Goal: Information Seeking & Learning: Find specific page/section

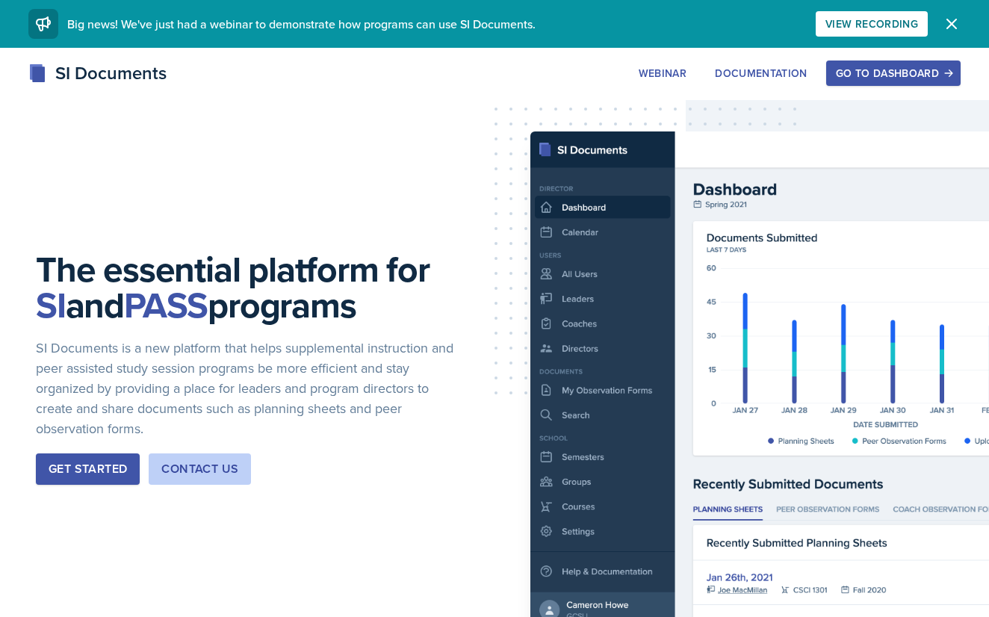
click at [912, 72] on div "Go to Dashboard" at bounding box center [893, 73] width 115 height 12
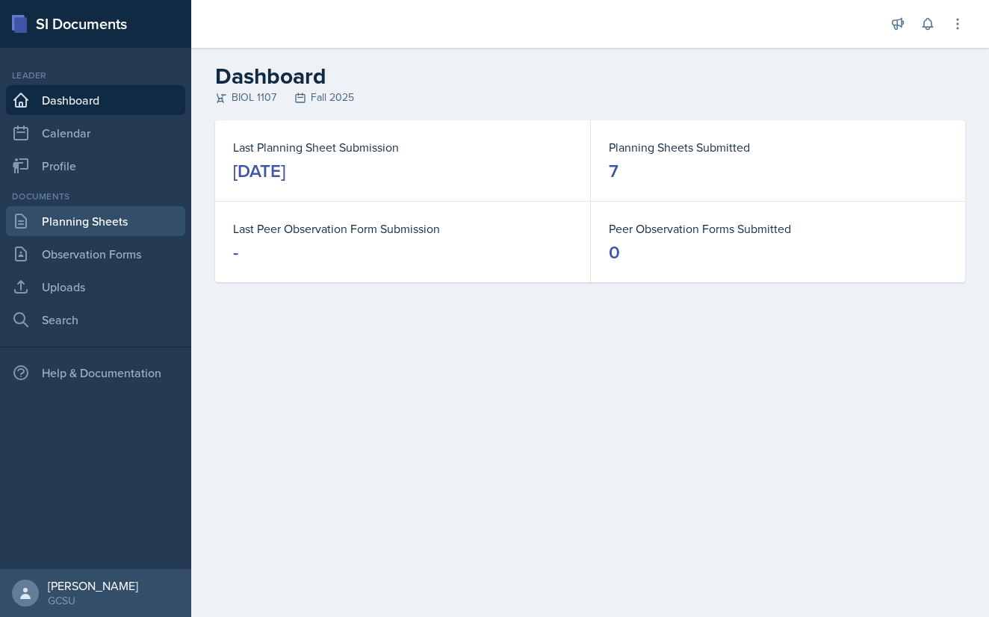
click at [122, 224] on link "Planning Sheets" at bounding box center [95, 221] width 179 height 30
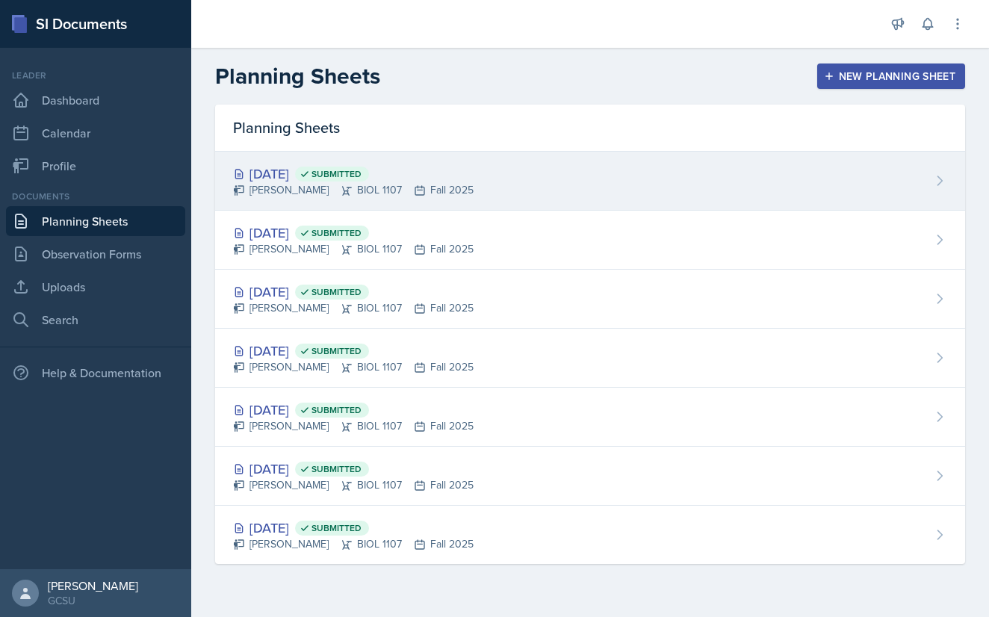
click at [301, 178] on div "[DATE] Submitted" at bounding box center [353, 174] width 240 height 20
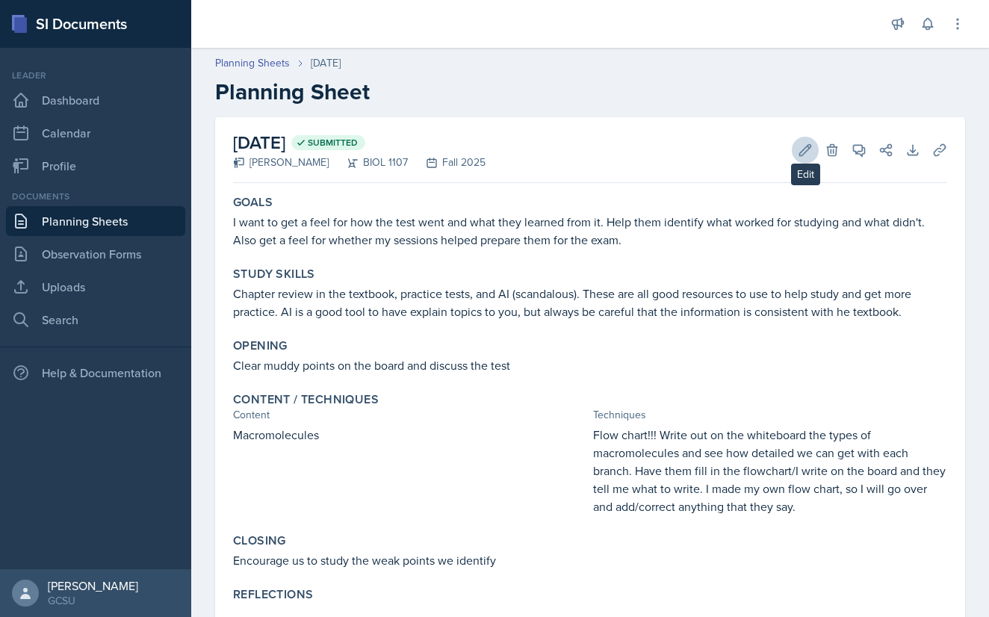
click at [804, 155] on icon at bounding box center [805, 150] width 15 height 15
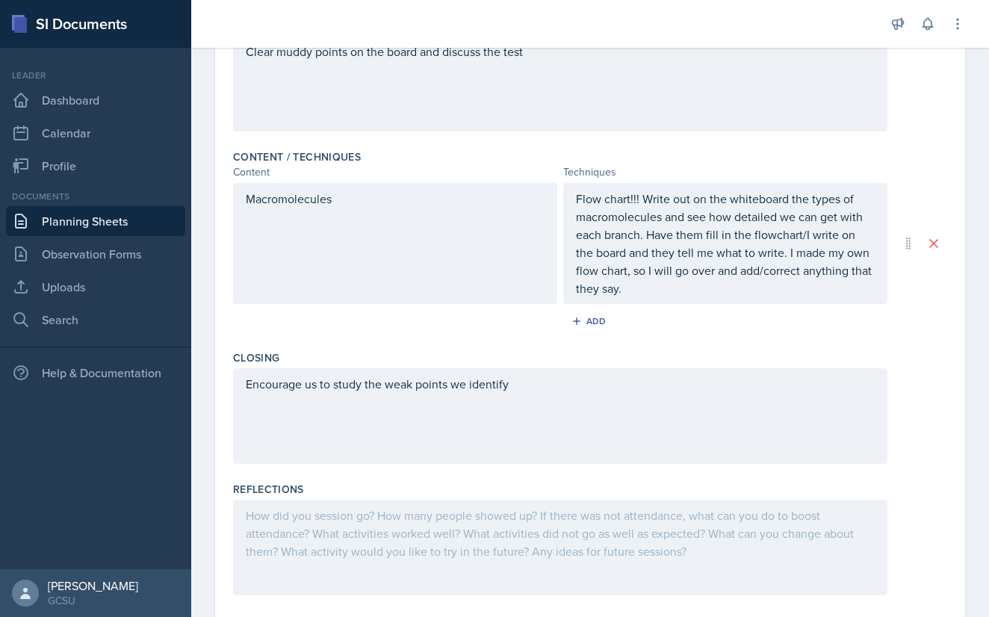
scroll to position [409, 0]
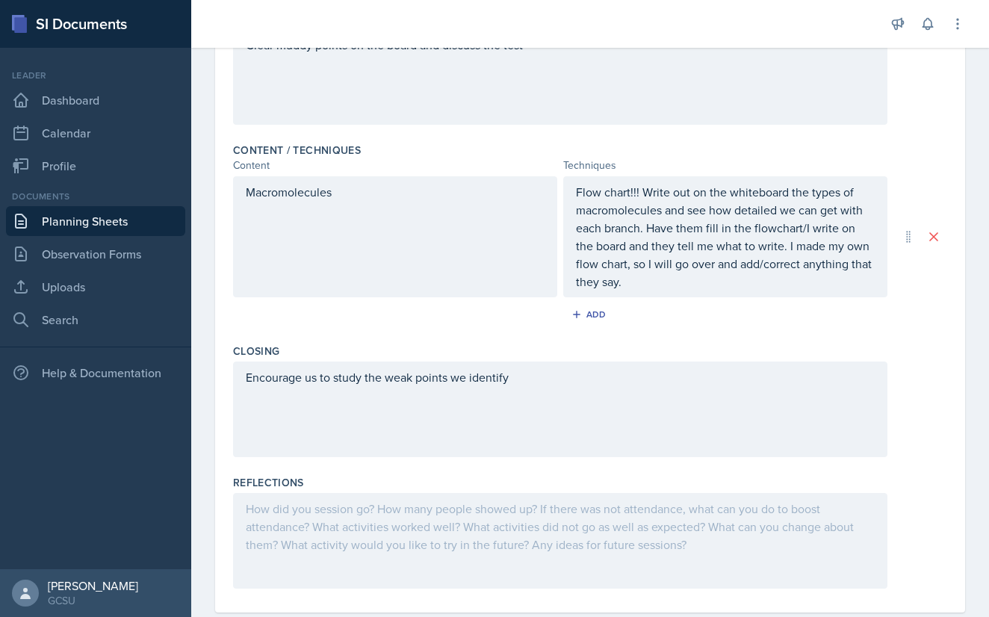
click at [367, 488] on div "Reflections" at bounding box center [590, 482] width 714 height 15
click at [365, 515] on div at bounding box center [560, 541] width 654 height 96
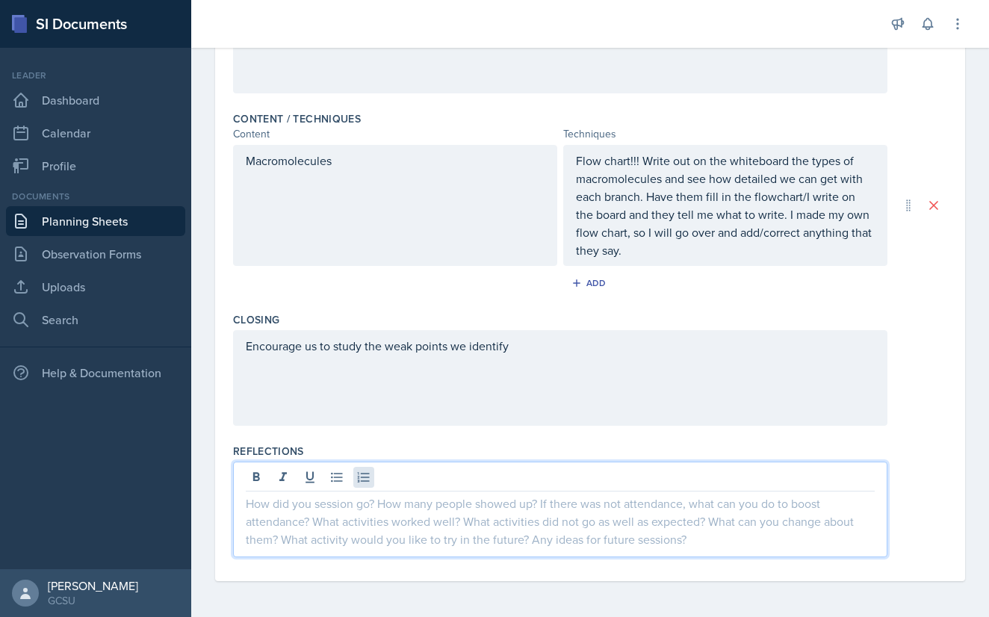
scroll to position [440, 0]
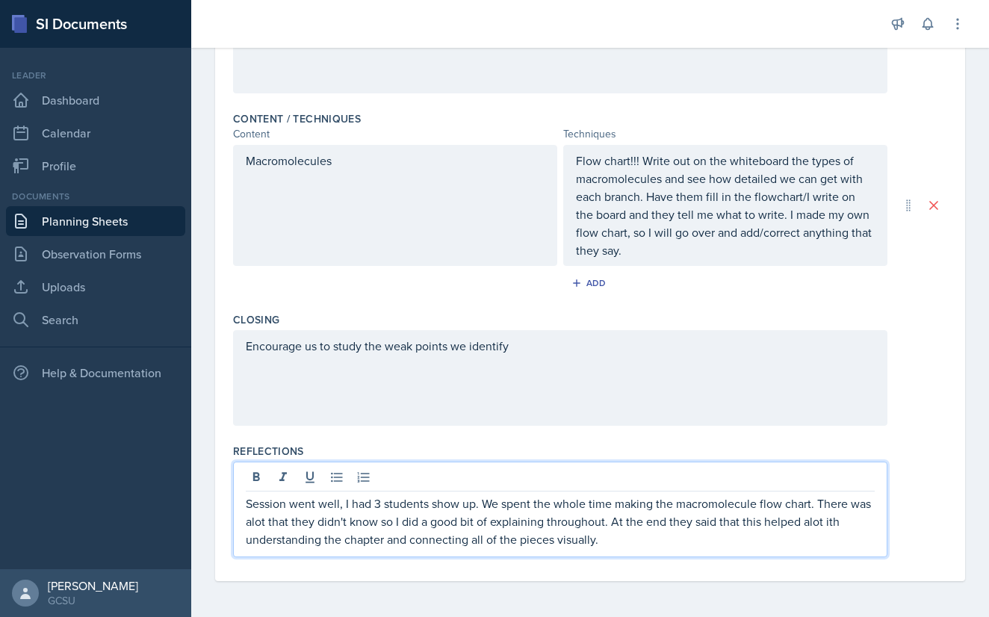
click at [825, 523] on p "Session went well, I had 3 students show up. We spent the whole time making the…" at bounding box center [560, 521] width 629 height 54
click at [659, 535] on p "Session went well, I had 3 students show up. We spent the whole time making the…" at bounding box center [560, 521] width 629 height 54
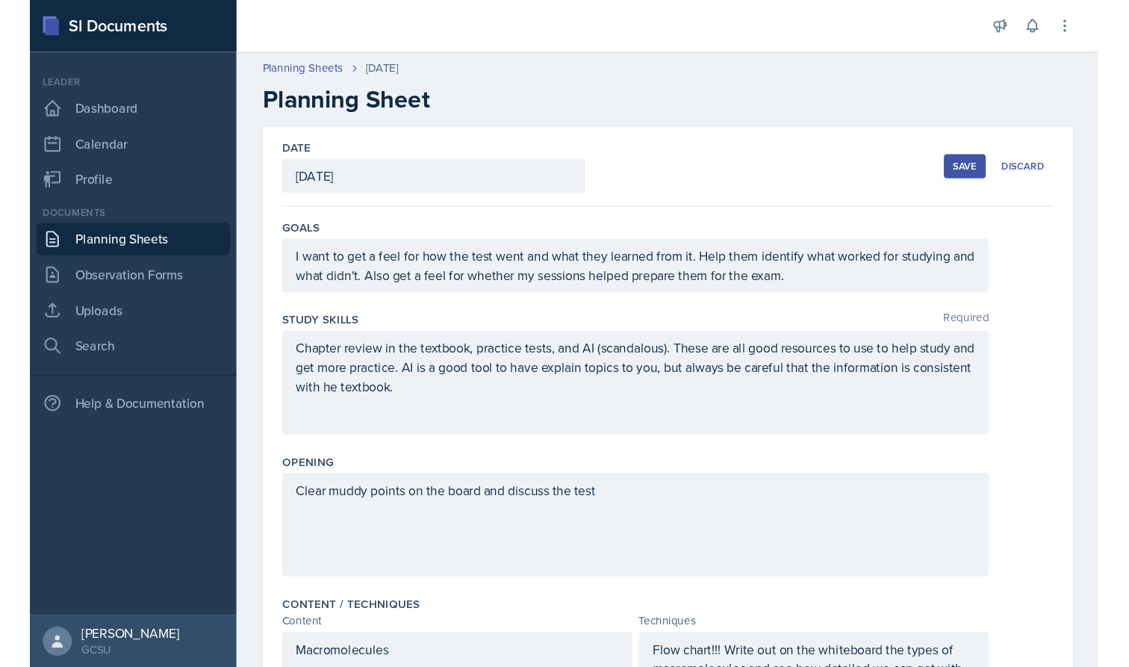
scroll to position [0, 0]
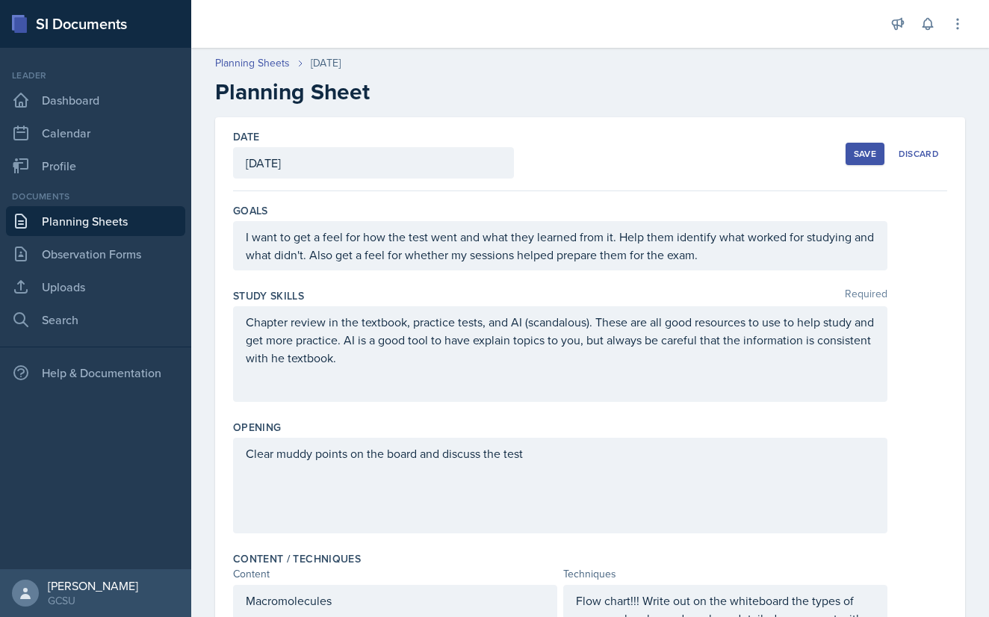
click at [857, 152] on div "Save" at bounding box center [865, 154] width 22 height 12
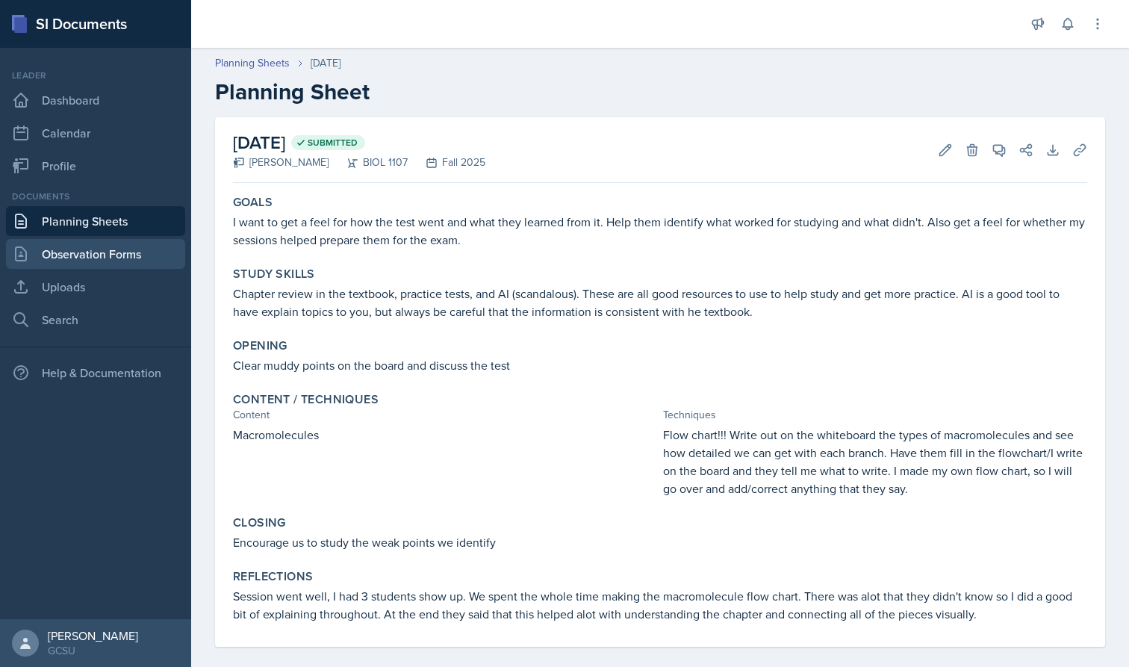
click at [143, 261] on link "Observation Forms" at bounding box center [95, 254] width 179 height 30
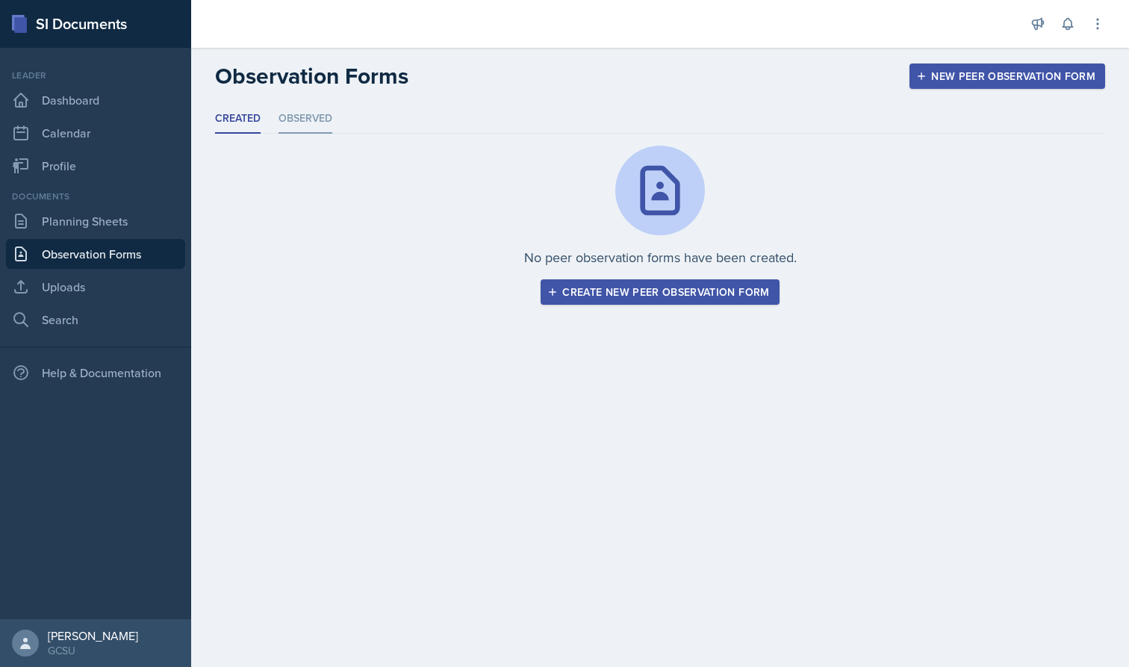
click at [293, 126] on li "Observed" at bounding box center [306, 119] width 54 height 29
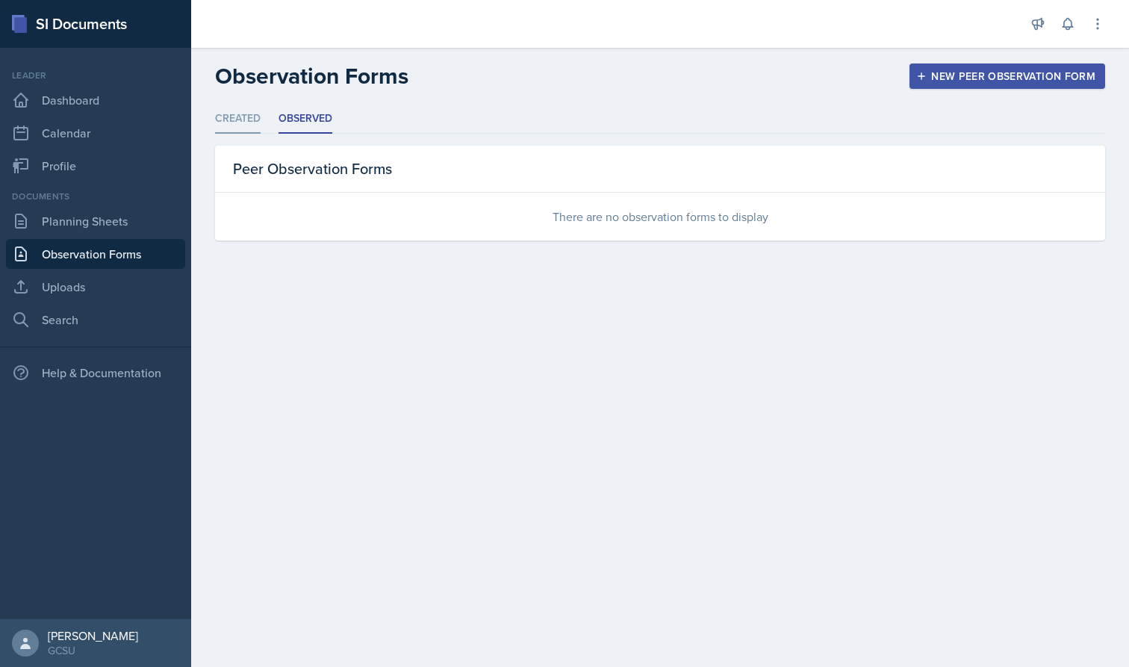
click at [259, 121] on li "Created" at bounding box center [238, 119] width 46 height 29
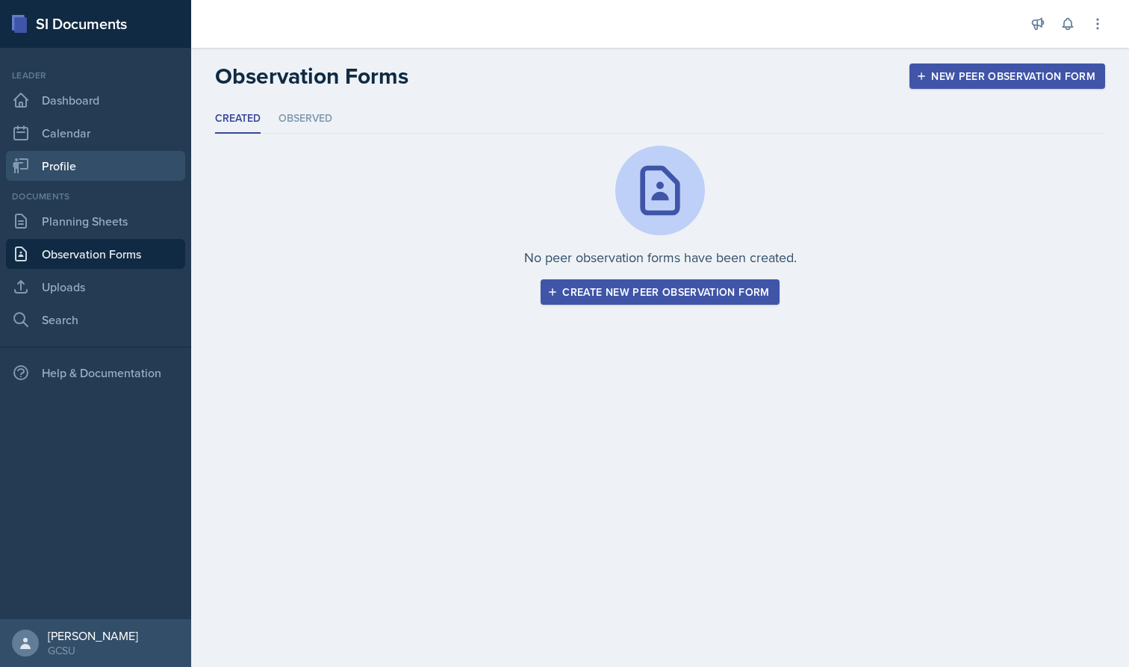
click at [96, 164] on link "Profile" at bounding box center [95, 166] width 179 height 30
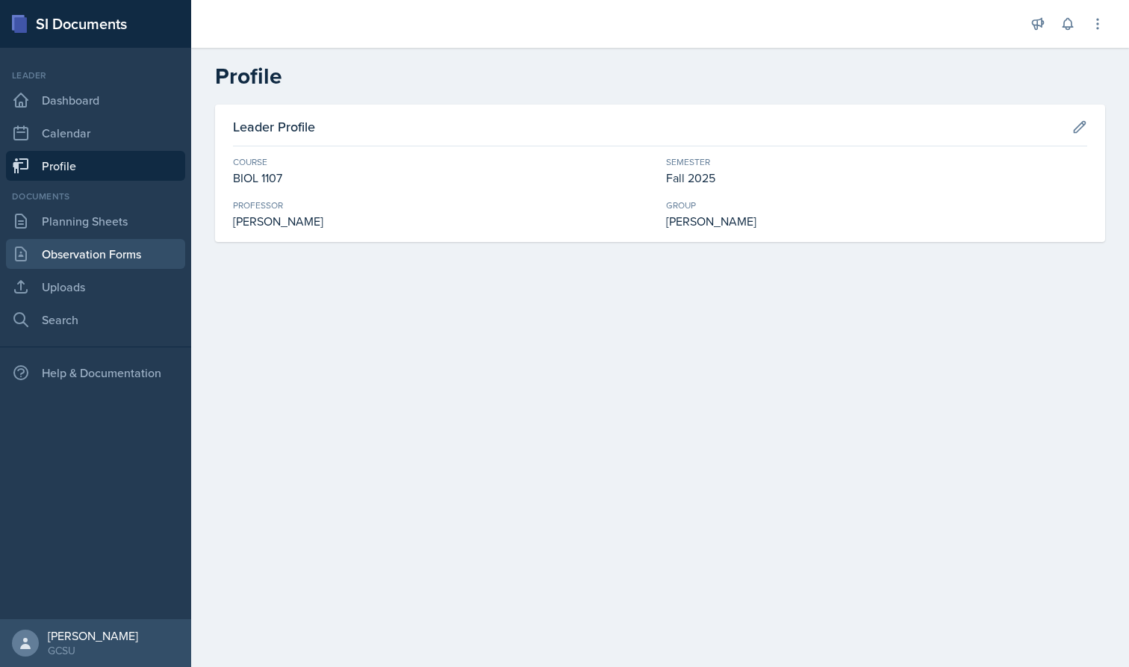
click at [142, 253] on link "Observation Forms" at bounding box center [95, 254] width 179 height 30
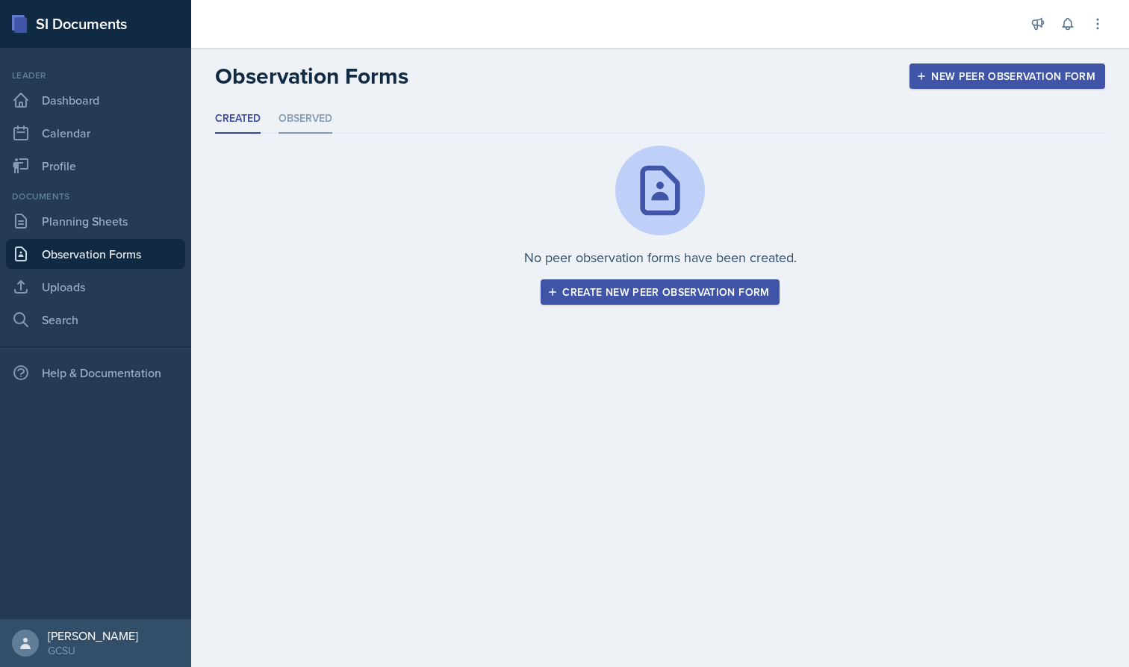
click at [317, 127] on li "Observed" at bounding box center [306, 119] width 54 height 29
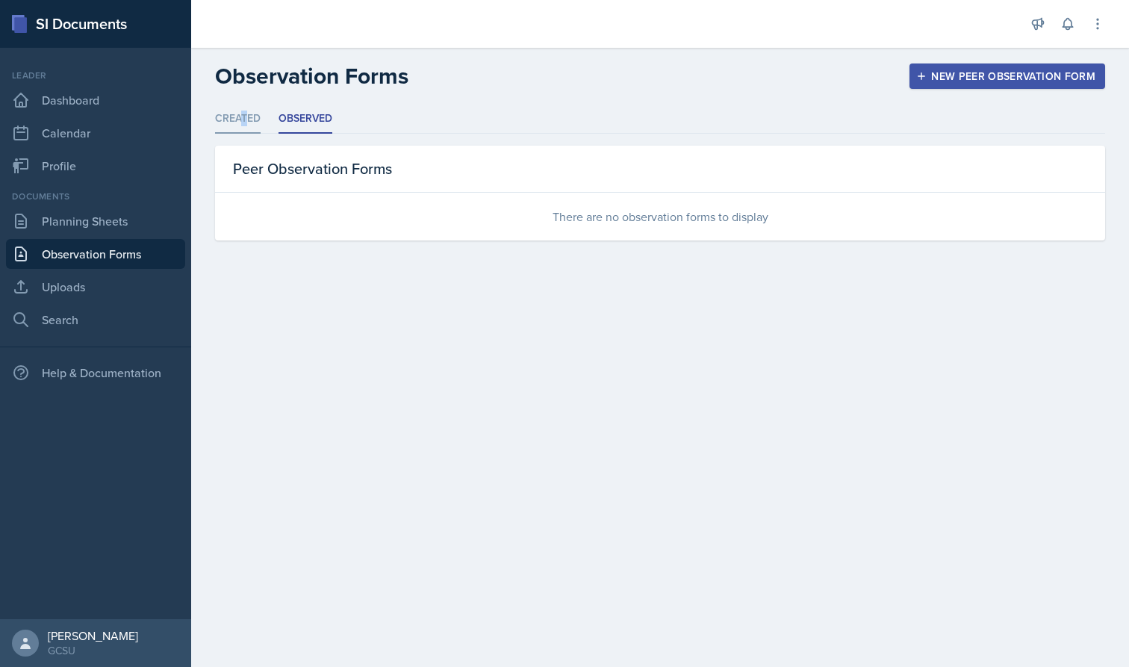
click at [244, 115] on li "Created" at bounding box center [238, 119] width 46 height 29
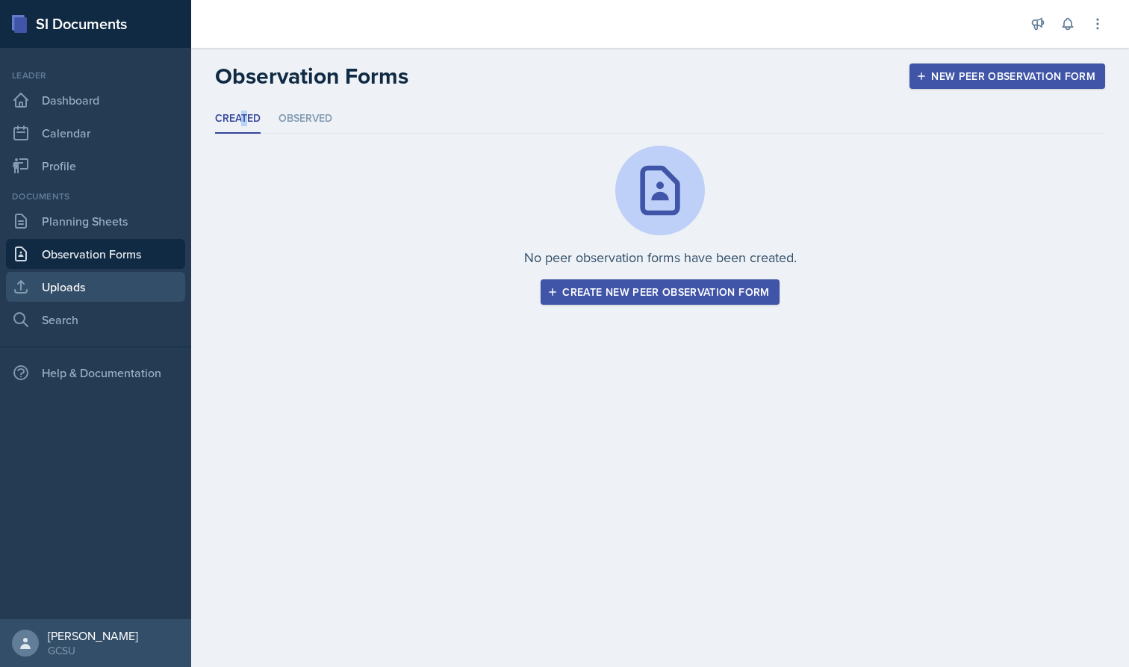
click at [119, 291] on link "Uploads" at bounding box center [95, 287] width 179 height 30
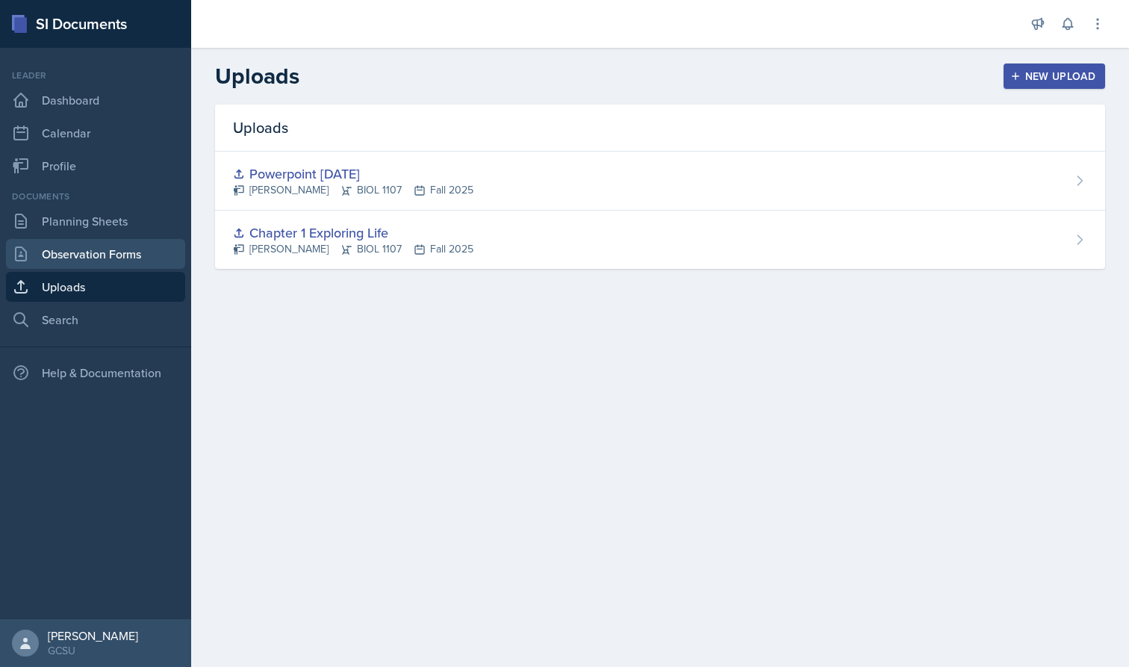
click at [175, 262] on link "Observation Forms" at bounding box center [95, 254] width 179 height 30
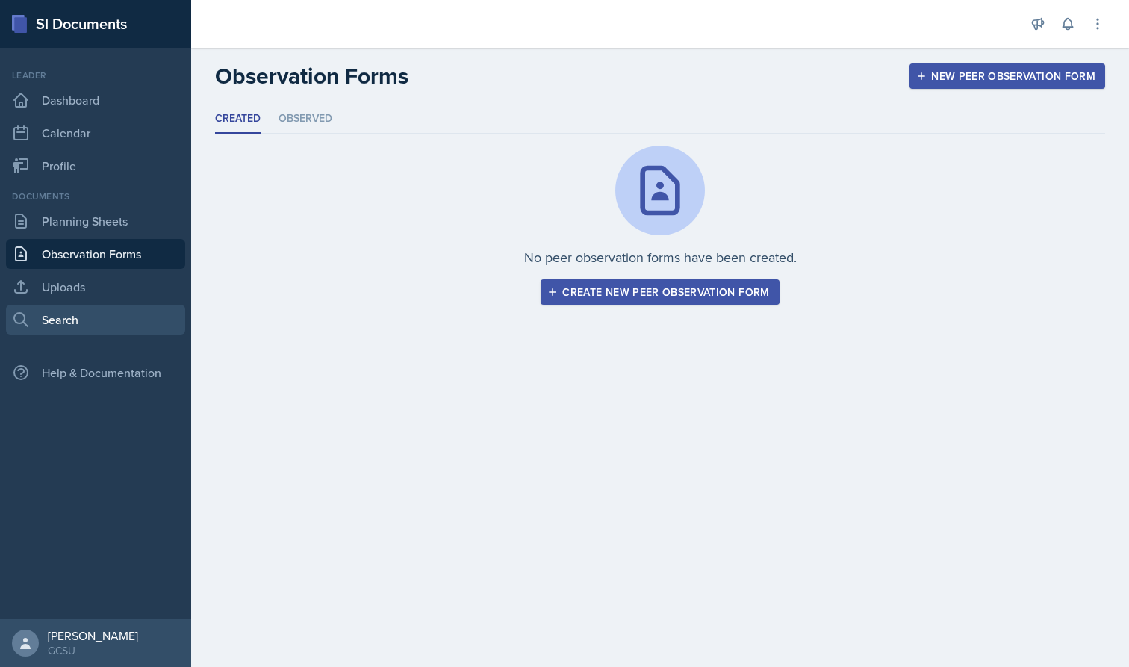
click at [155, 317] on link "Search" at bounding box center [95, 320] width 179 height 30
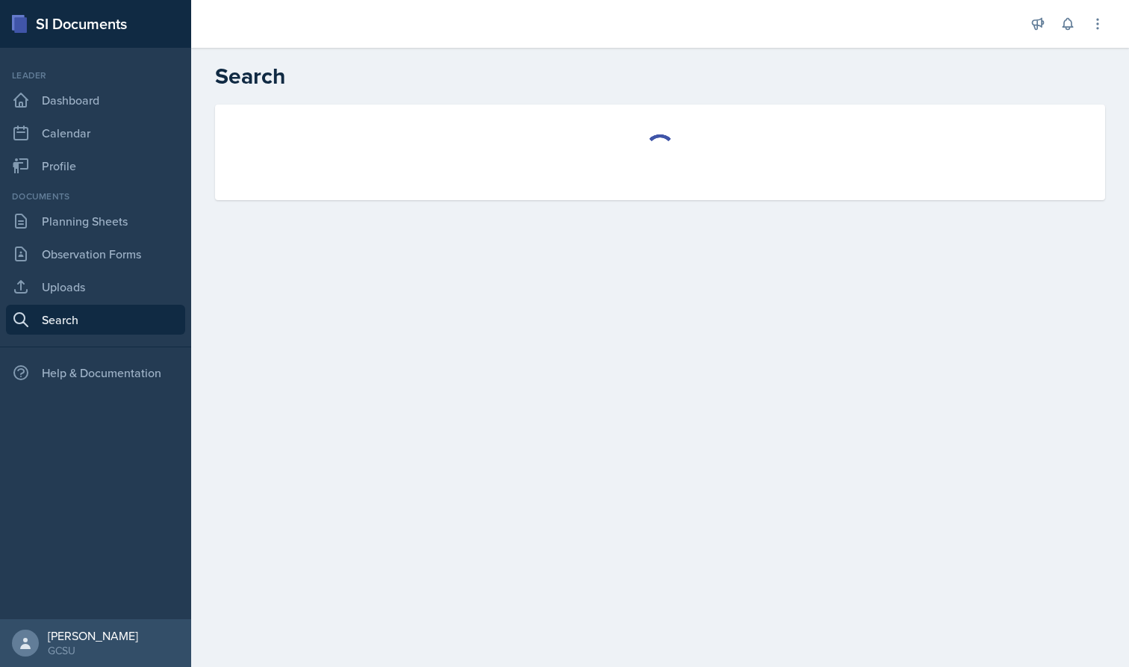
select select "all"
select select "1"
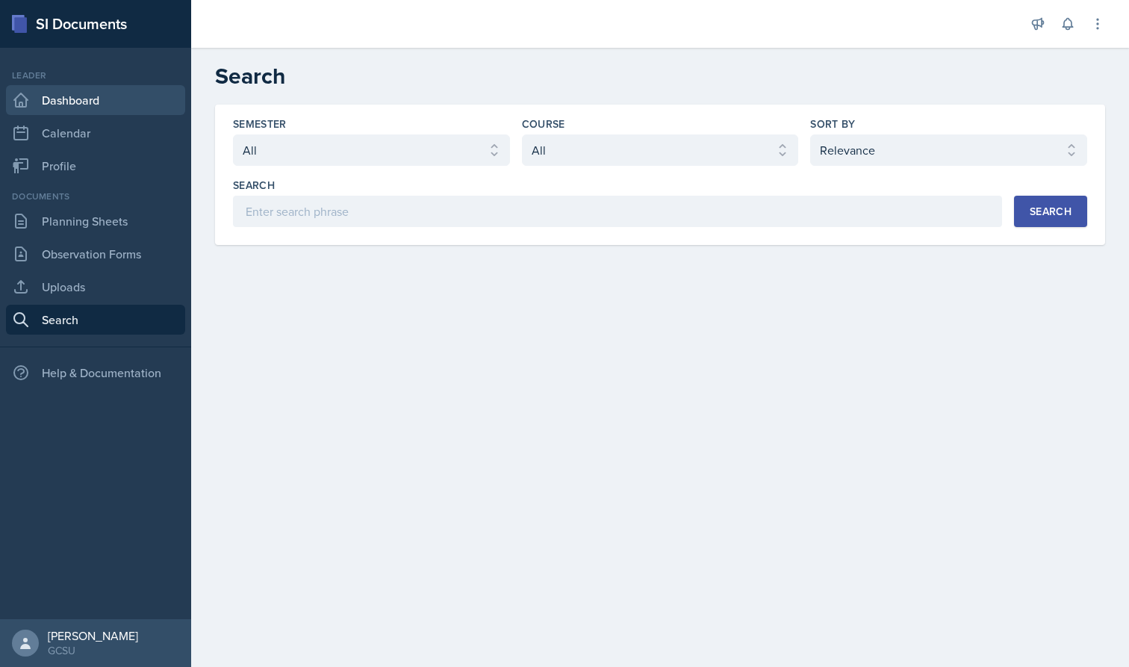
click at [105, 109] on link "Dashboard" at bounding box center [95, 100] width 179 height 30
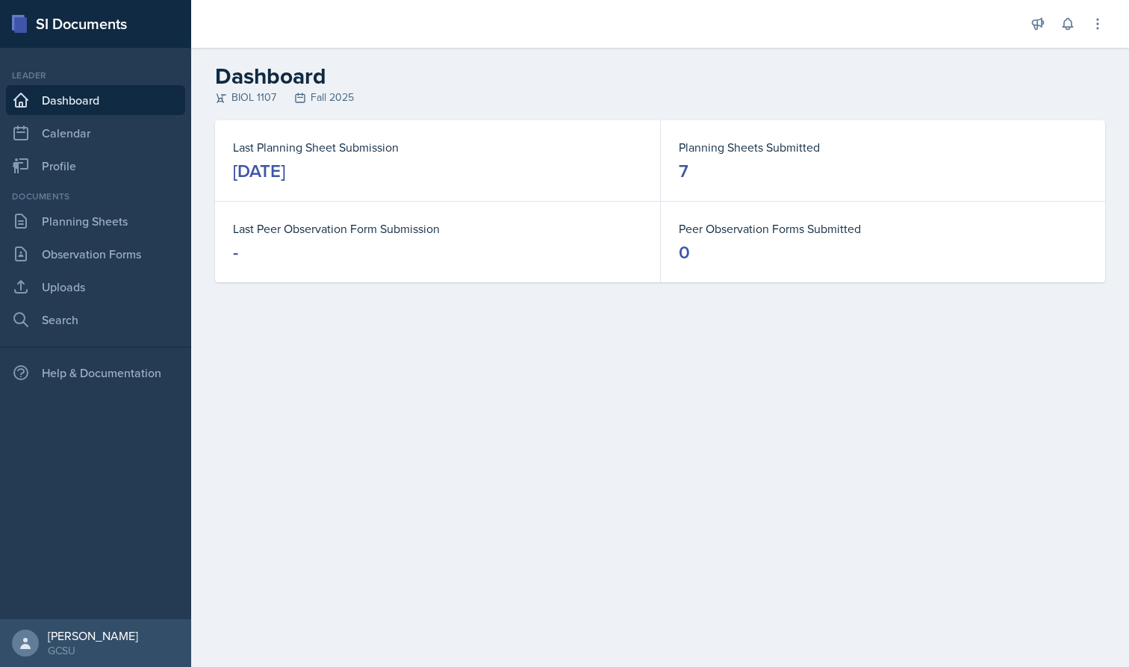
click at [105, 109] on link "Dashboard" at bounding box center [95, 100] width 179 height 30
click at [679, 252] on div "0" at bounding box center [684, 252] width 11 height 24
click at [685, 238] on dl "Peer Observation Forms Submitted 0" at bounding box center [883, 242] width 409 height 45
click at [687, 235] on dt "Peer Observation Forms Submitted" at bounding box center [883, 229] width 409 height 18
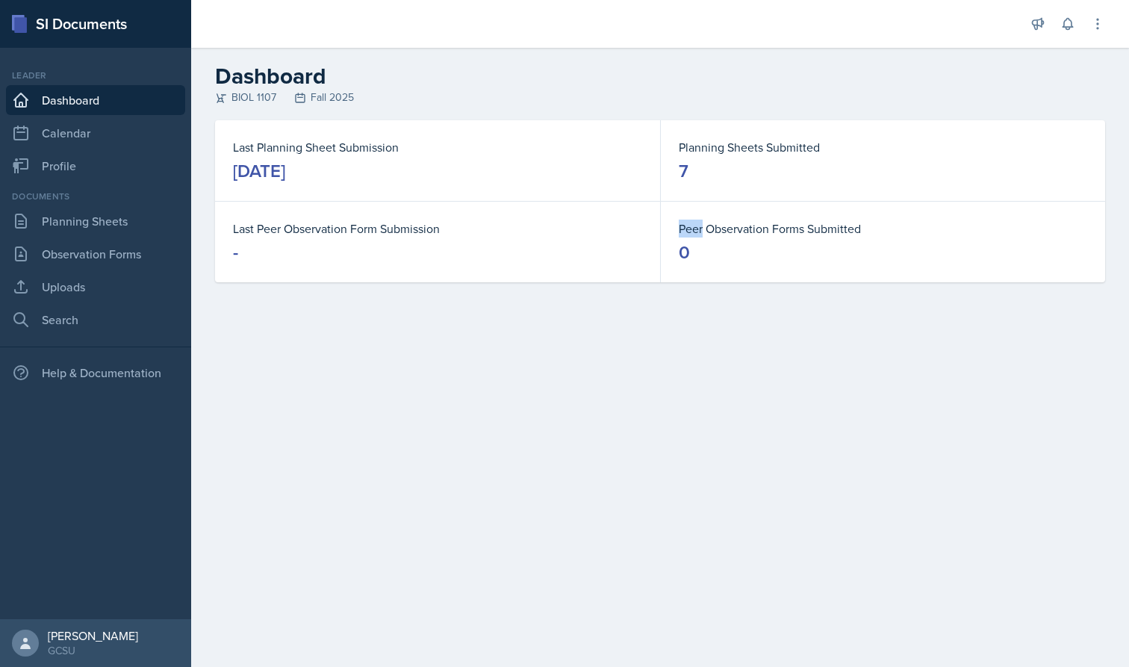
click at [687, 235] on dt "Peer Observation Forms Submitted" at bounding box center [883, 229] width 409 height 18
click at [687, 247] on div "0" at bounding box center [684, 252] width 11 height 24
click at [25, 616] on icon at bounding box center [25, 643] width 10 height 11
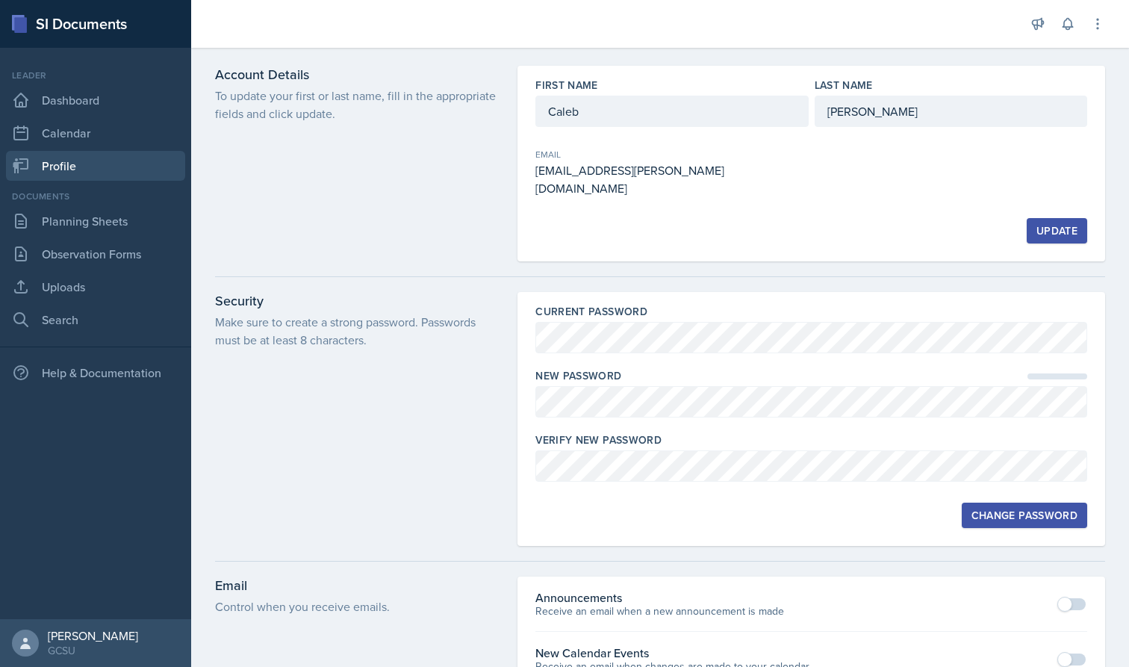
click at [71, 172] on link "Profile" at bounding box center [95, 166] width 179 height 30
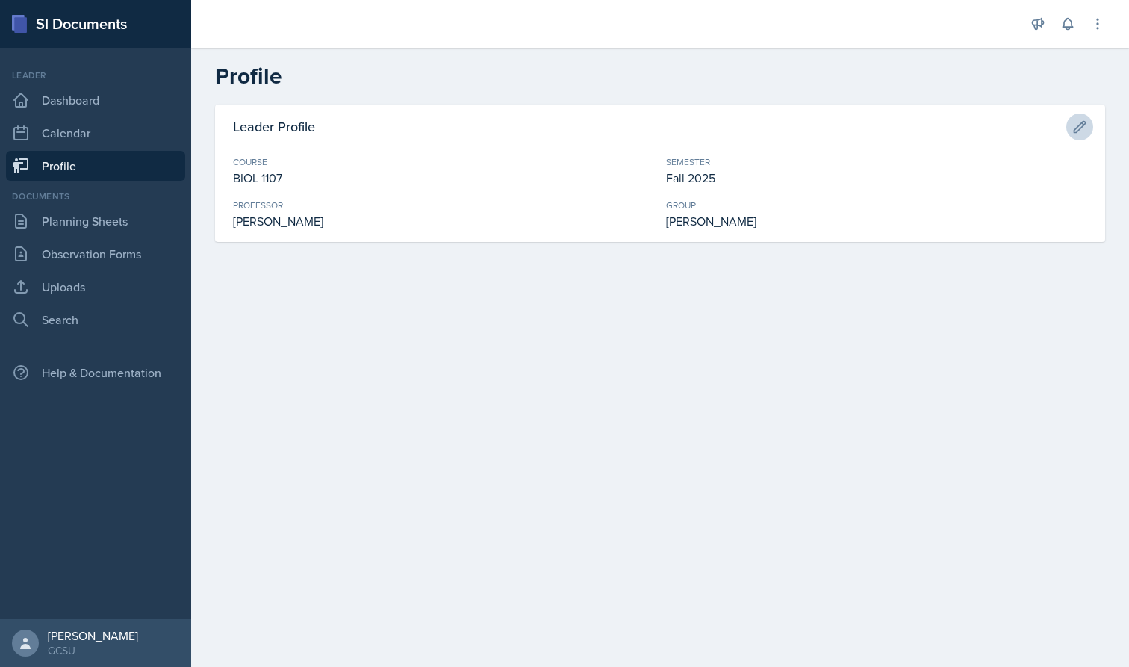
click at [988, 120] on icon at bounding box center [1079, 126] width 15 height 15
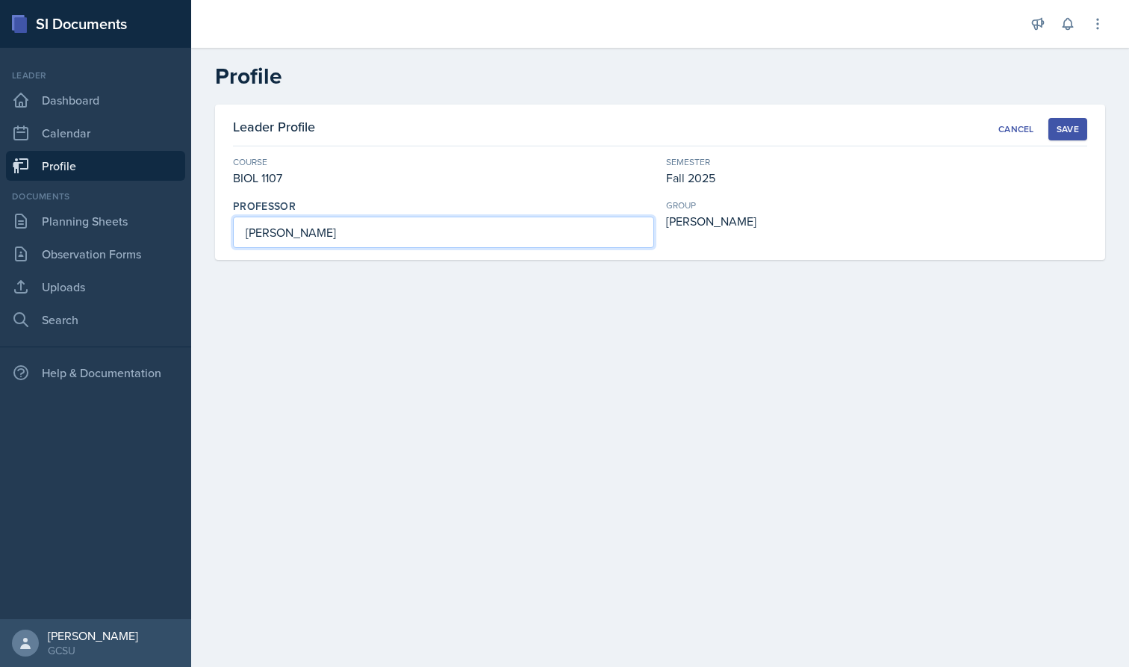
click at [530, 229] on input "[PERSON_NAME]" at bounding box center [443, 232] width 421 height 31
click at [517, 172] on div "BIOL 1107" at bounding box center [443, 178] width 421 height 18
click at [500, 165] on div "Course" at bounding box center [443, 161] width 421 height 13
click at [700, 168] on div "Semester" at bounding box center [876, 161] width 421 height 13
click at [682, 220] on div "[PERSON_NAME]" at bounding box center [876, 221] width 421 height 18
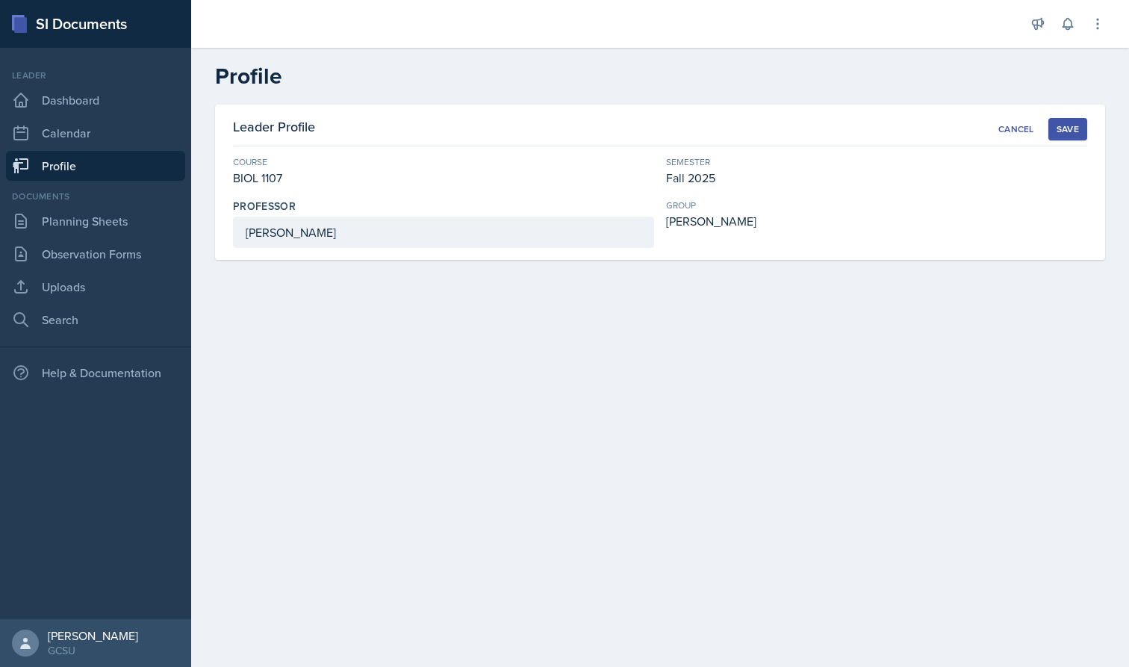
click at [988, 127] on div "Save" at bounding box center [1068, 129] width 22 height 12
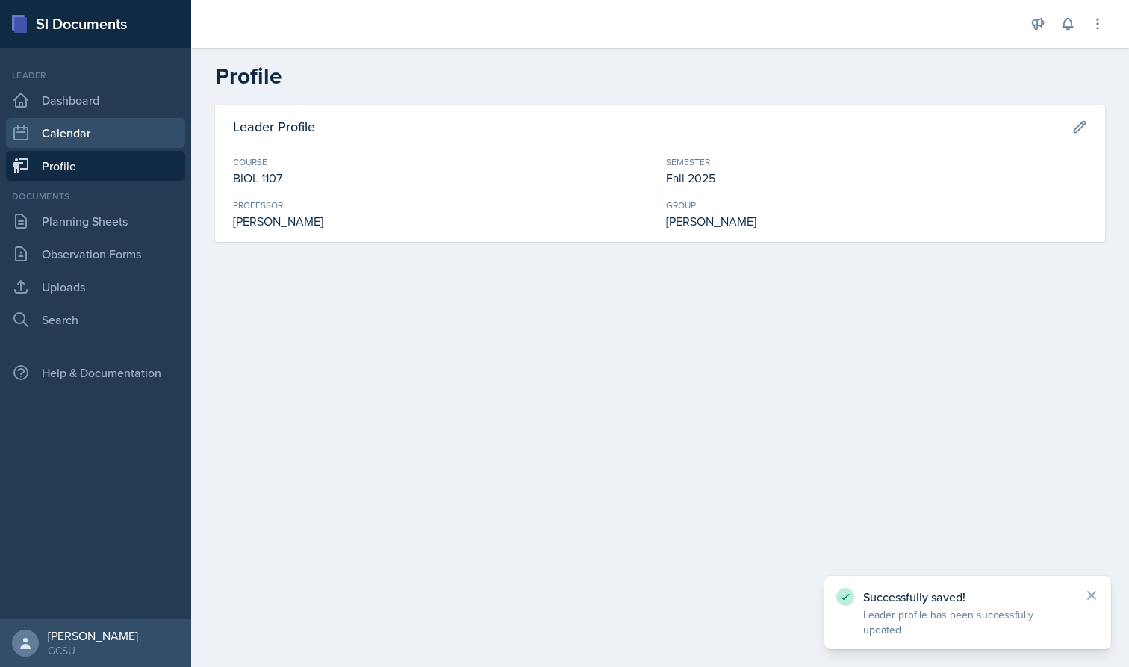
click at [76, 139] on link "Calendar" at bounding box center [95, 133] width 179 height 30
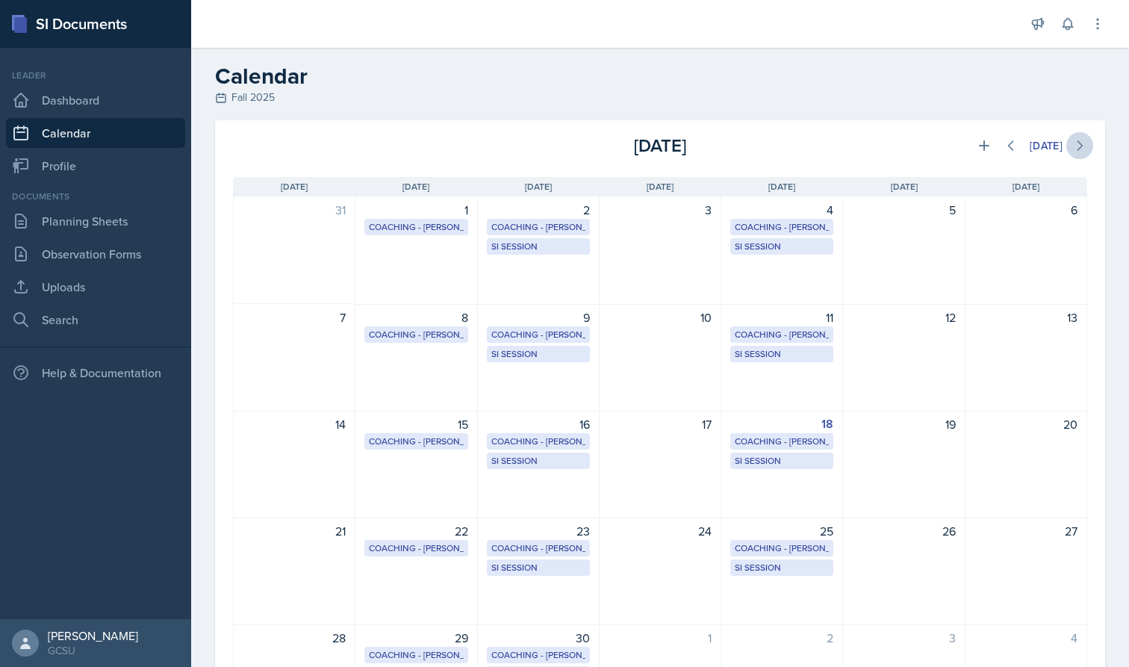
click at [988, 140] on icon at bounding box center [1079, 145] width 15 height 15
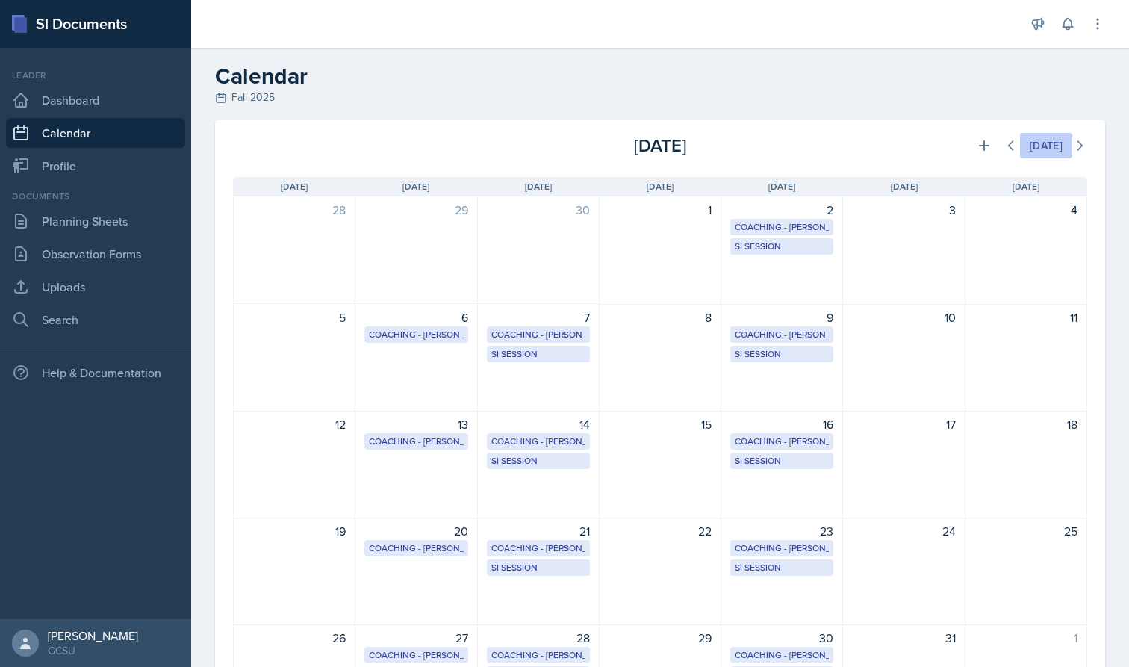
click at [988, 139] on button "[DATE]" at bounding box center [1046, 145] width 52 height 25
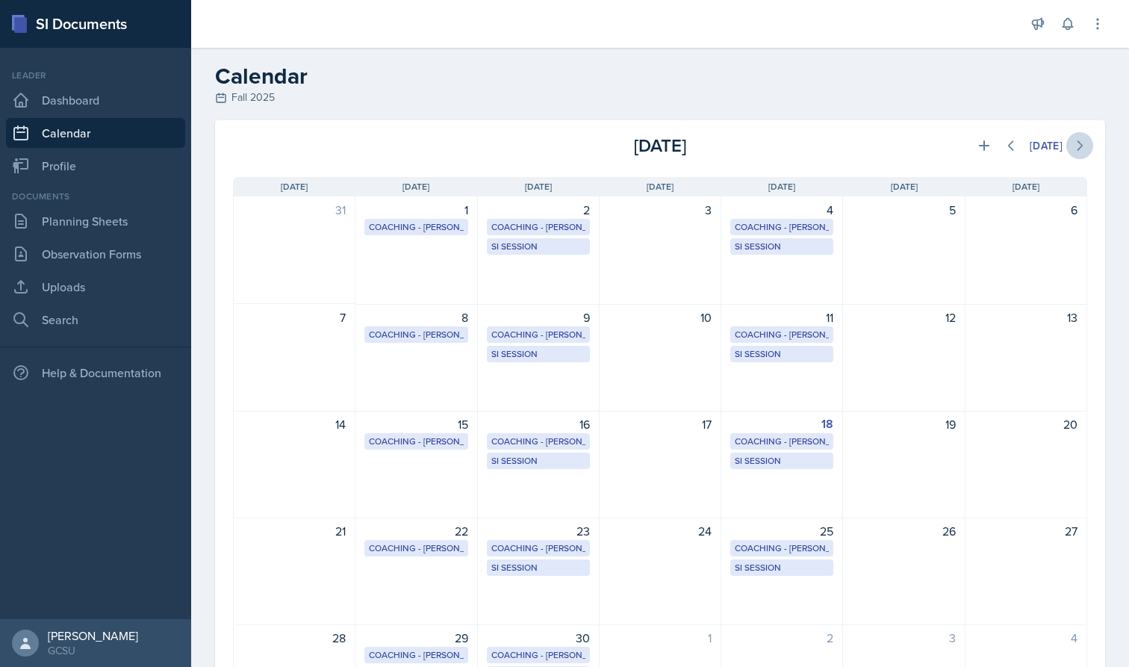
click at [988, 149] on icon at bounding box center [1079, 145] width 15 height 15
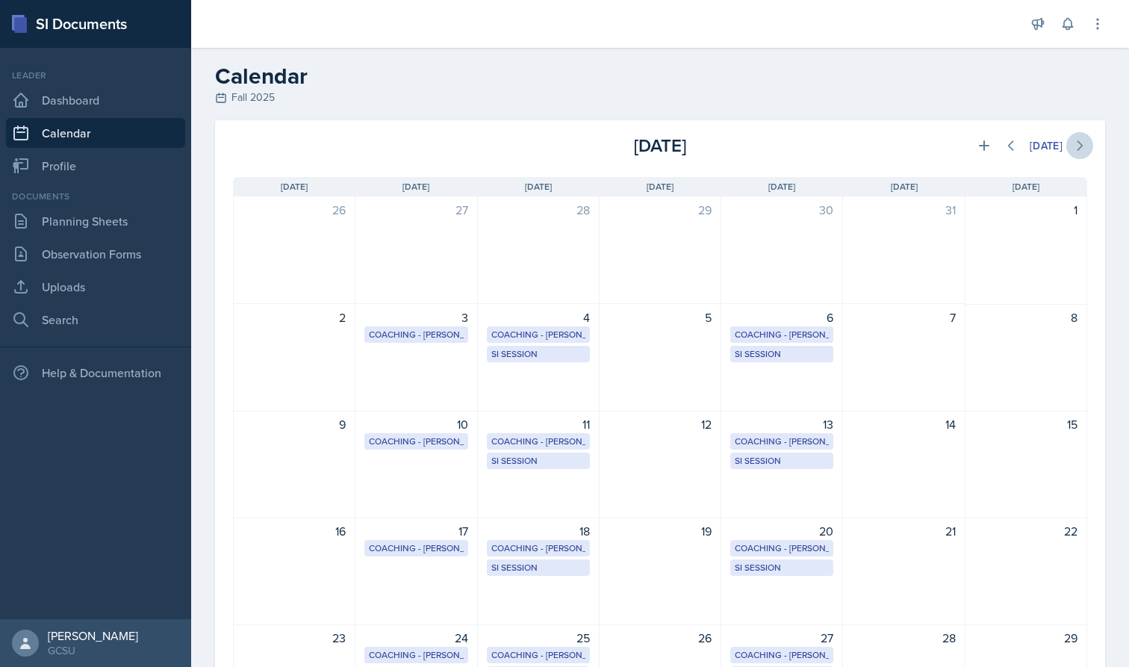
click at [988, 138] on icon at bounding box center [1079, 145] width 15 height 15
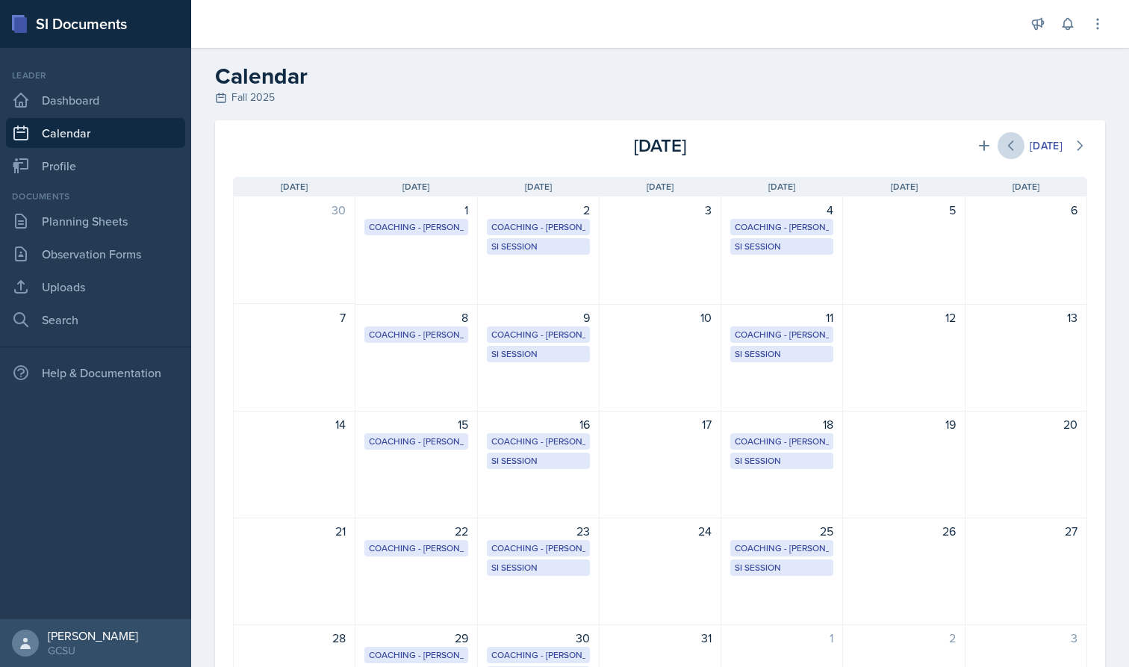
click at [988, 144] on icon at bounding box center [1011, 145] width 15 height 15
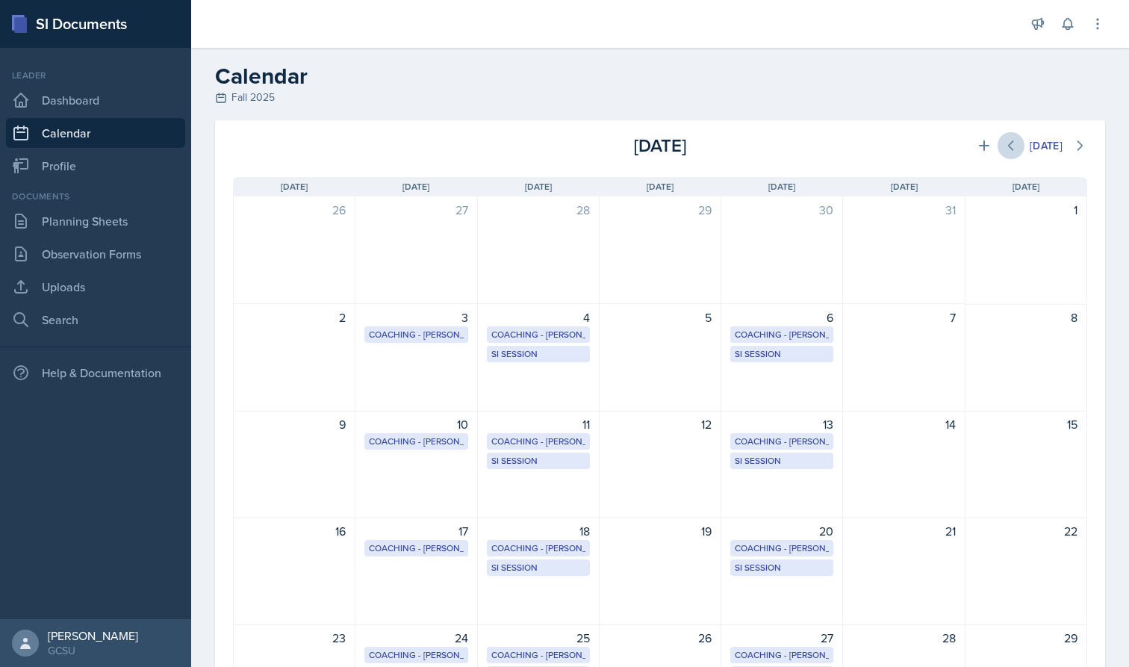
click at [988, 144] on icon at bounding box center [1011, 145] width 15 height 15
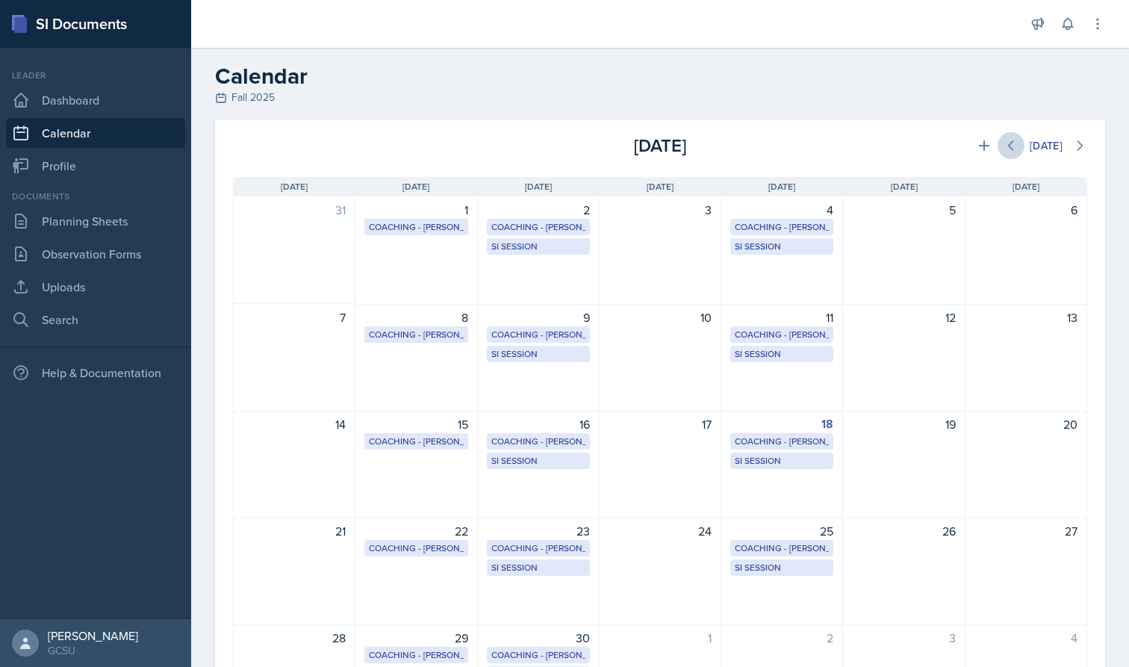
click at [988, 144] on icon at bounding box center [1011, 145] width 15 height 15
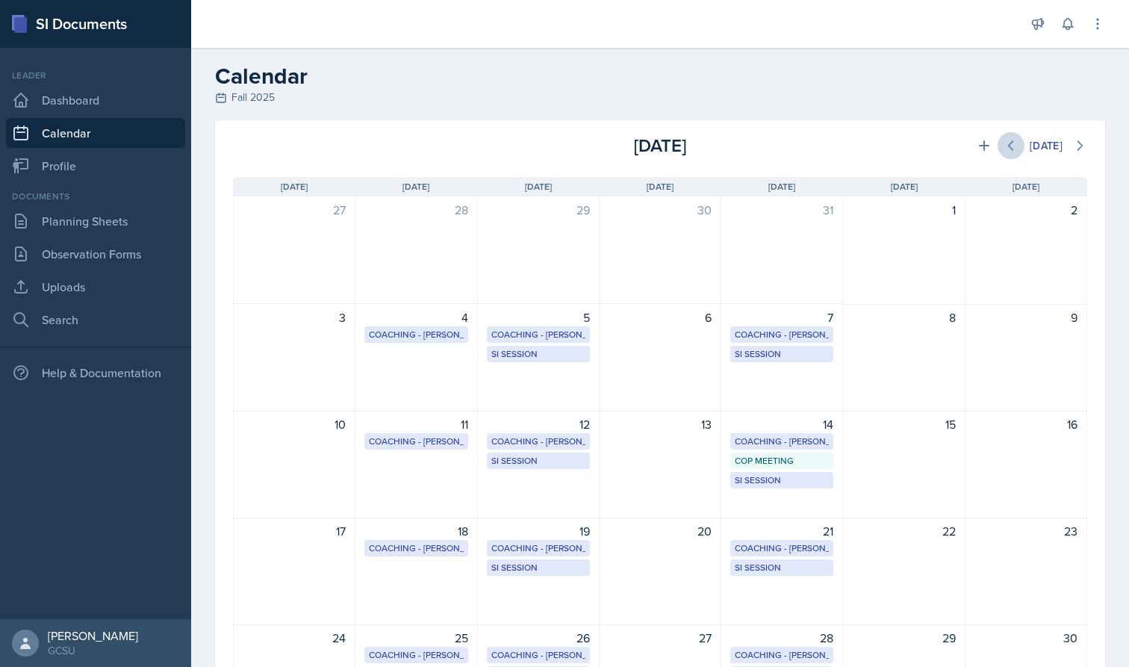
click at [988, 144] on icon at bounding box center [1011, 145] width 15 height 15
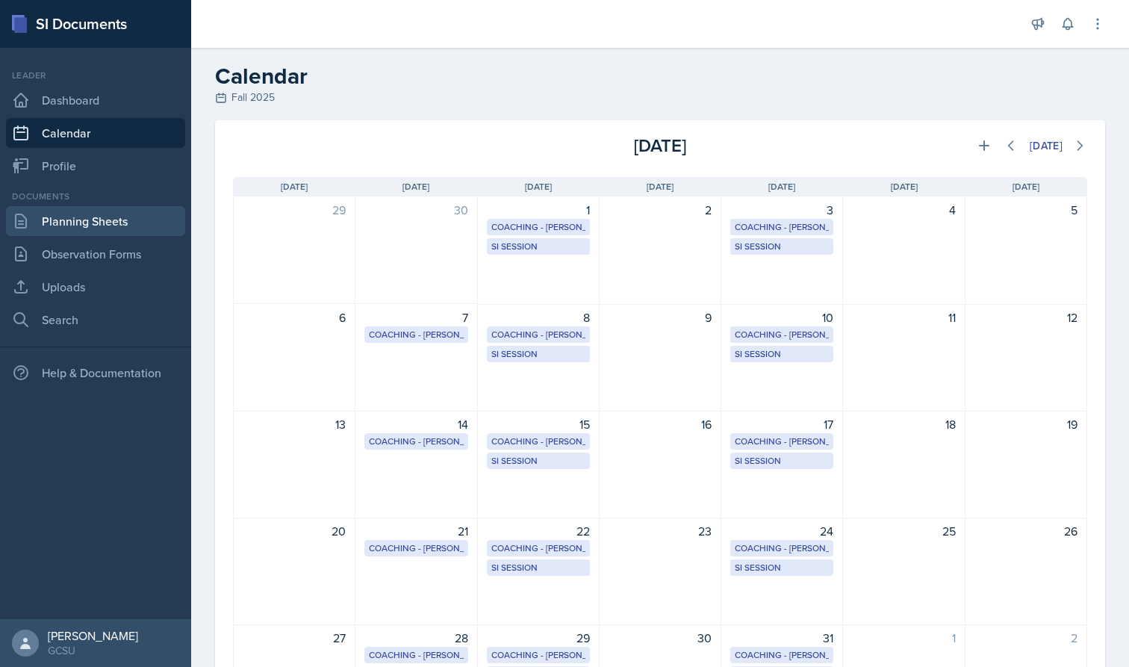
click at [116, 211] on link "Planning Sheets" at bounding box center [95, 221] width 179 height 30
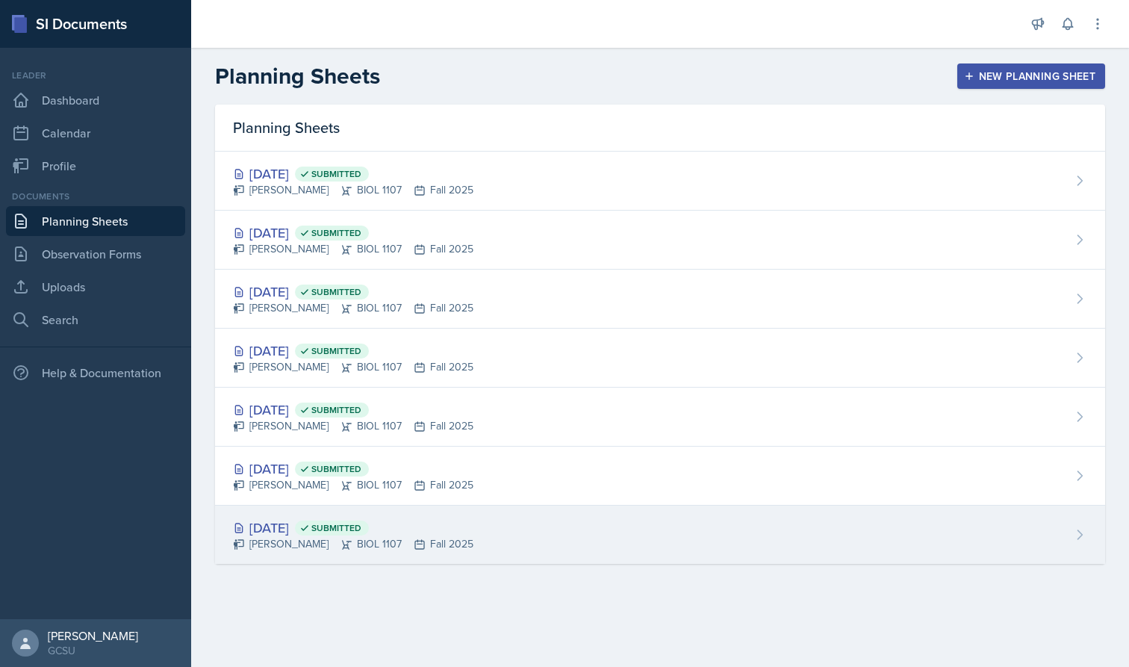
click at [670, 518] on div "[DATE] Submitted [PERSON_NAME] BIOL 1107 Fall 2025" at bounding box center [660, 535] width 890 height 58
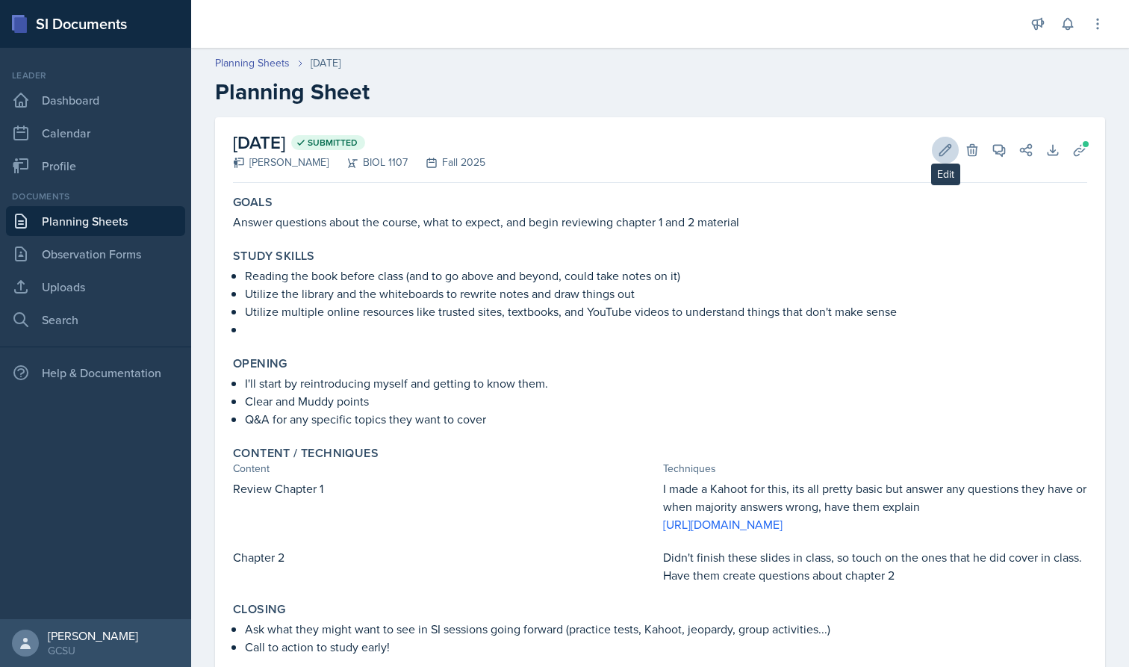
click at [949, 155] on icon at bounding box center [945, 150] width 15 height 15
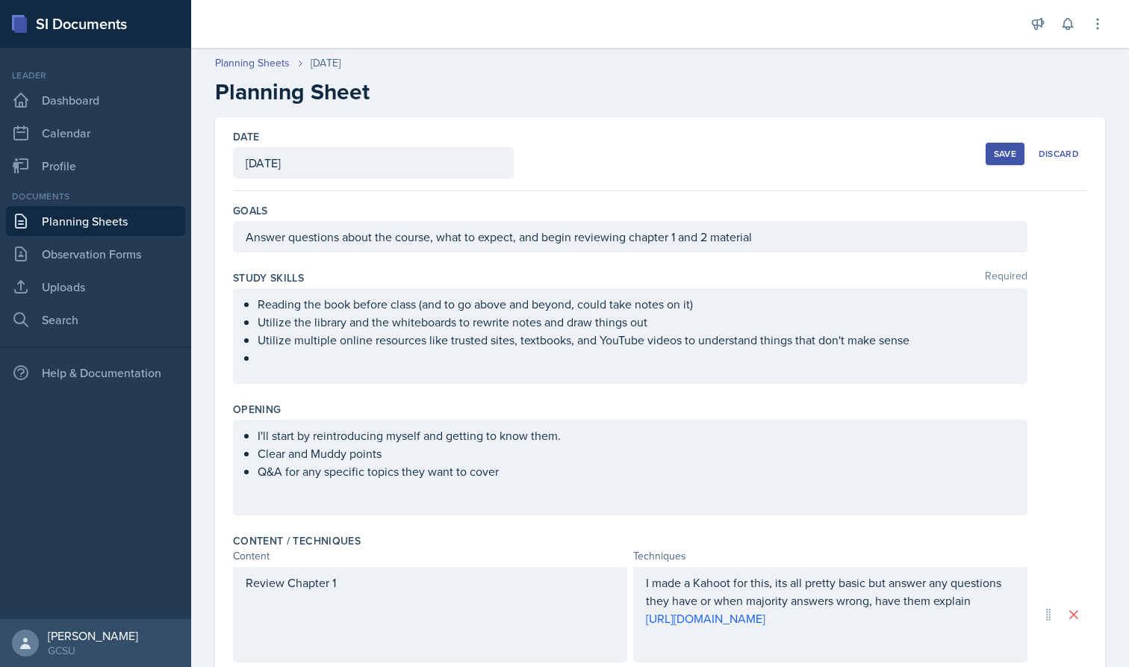
click at [988, 157] on div "Save" at bounding box center [1005, 154] width 22 height 12
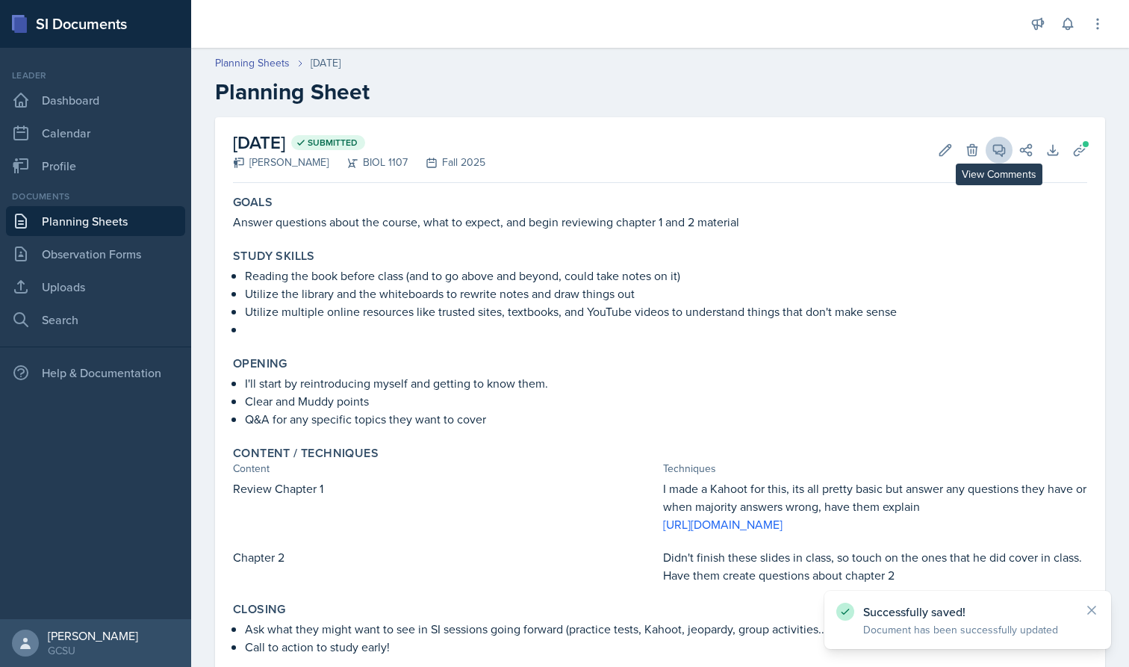
click at [988, 152] on icon at bounding box center [999, 150] width 11 height 11
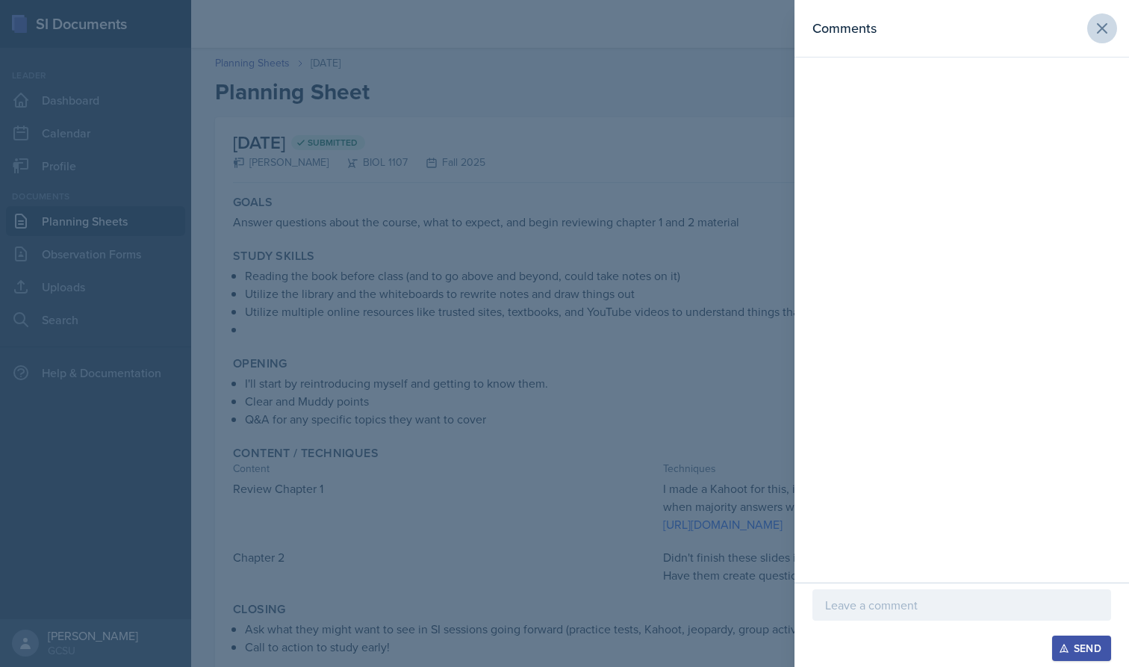
click at [988, 33] on icon at bounding box center [1102, 28] width 18 height 18
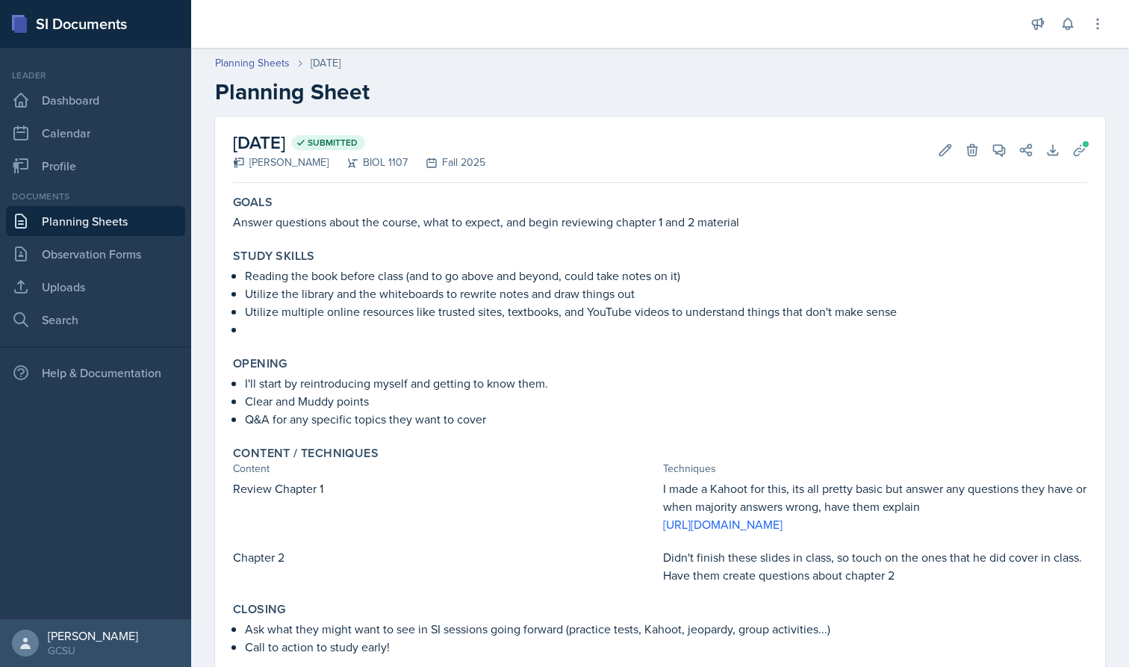
click at [117, 220] on link "Planning Sheets" at bounding box center [95, 221] width 179 height 30
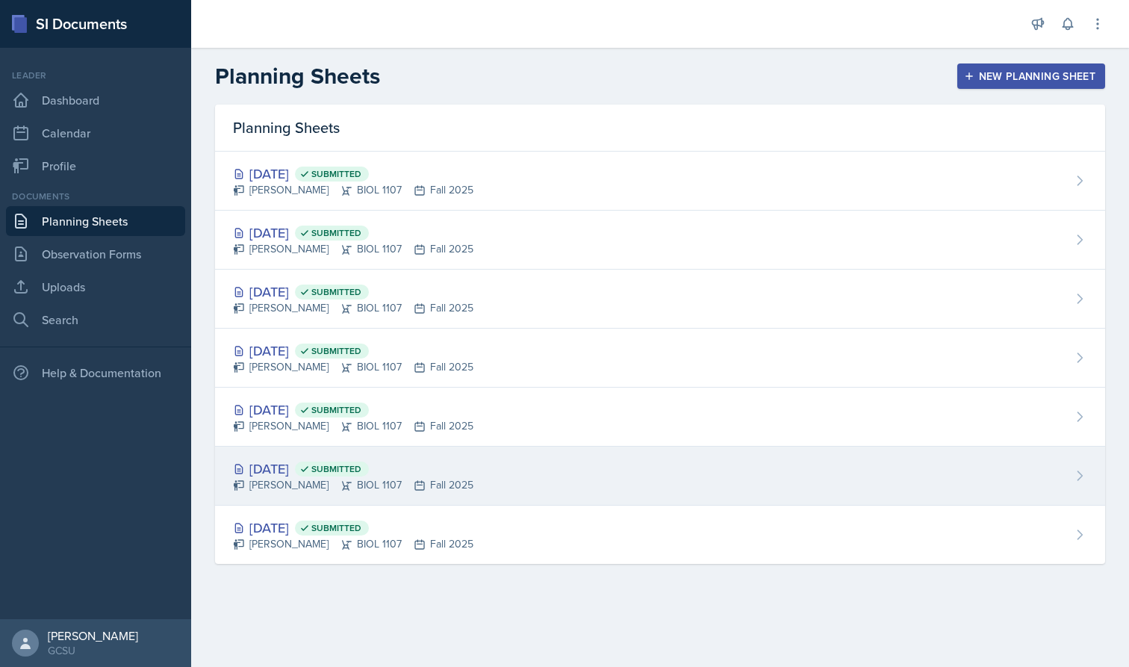
click at [673, 487] on div "[DATE] Submitted [PERSON_NAME] BIOL 1107 Fall 2025" at bounding box center [660, 476] width 890 height 59
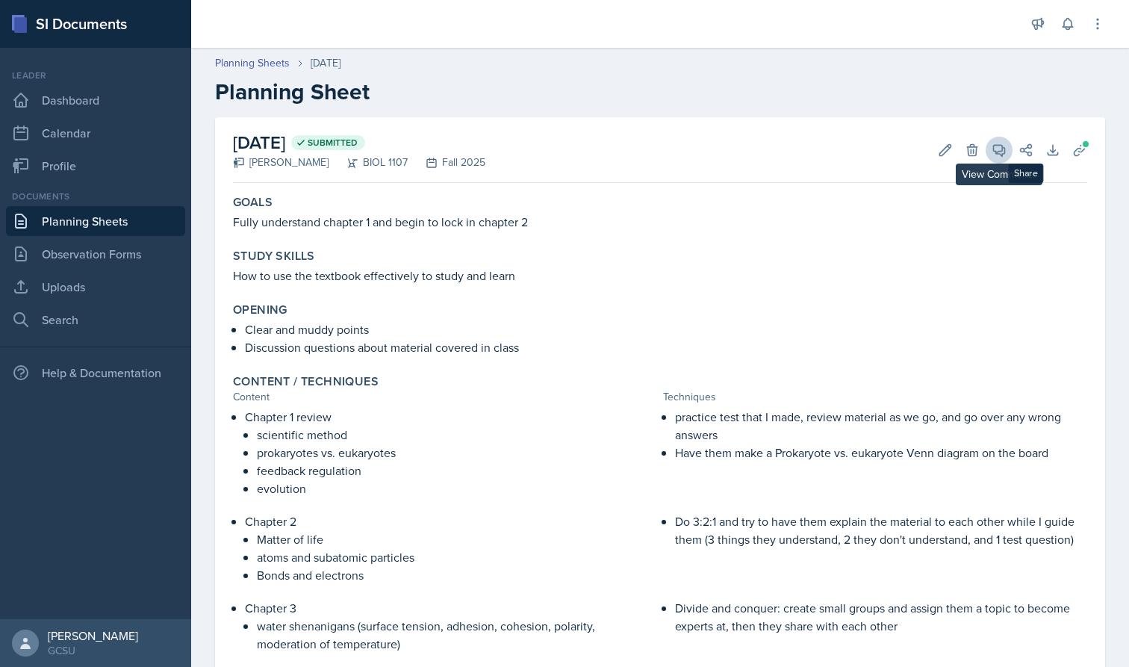
click at [988, 153] on icon at bounding box center [999, 150] width 11 height 11
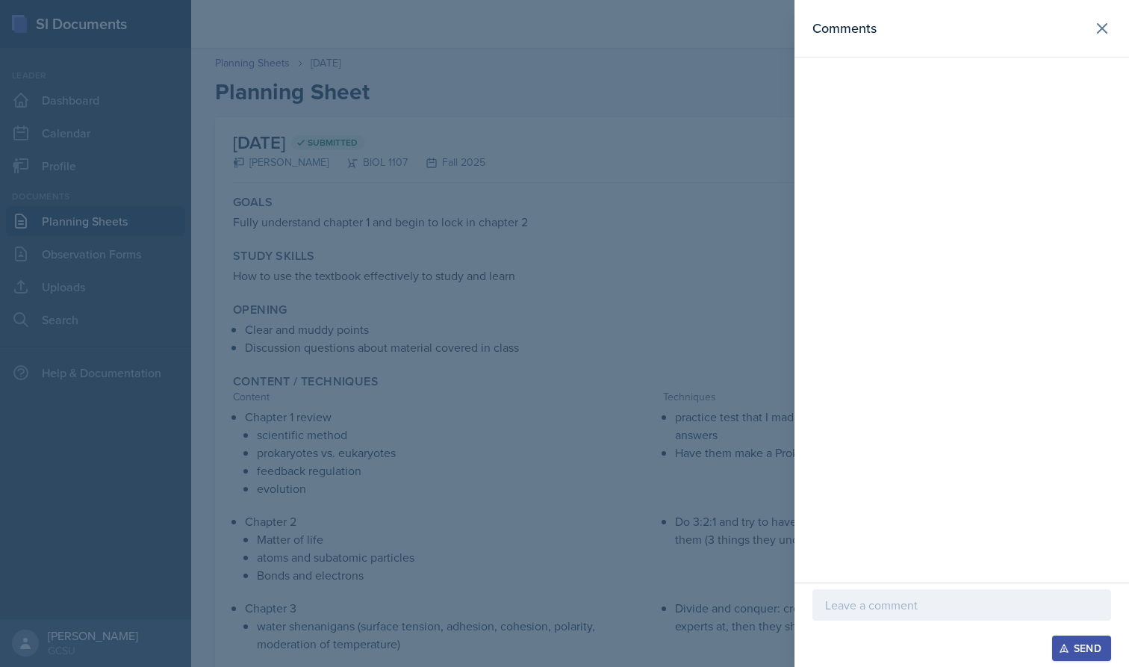
click at [692, 120] on div at bounding box center [564, 333] width 1129 height 667
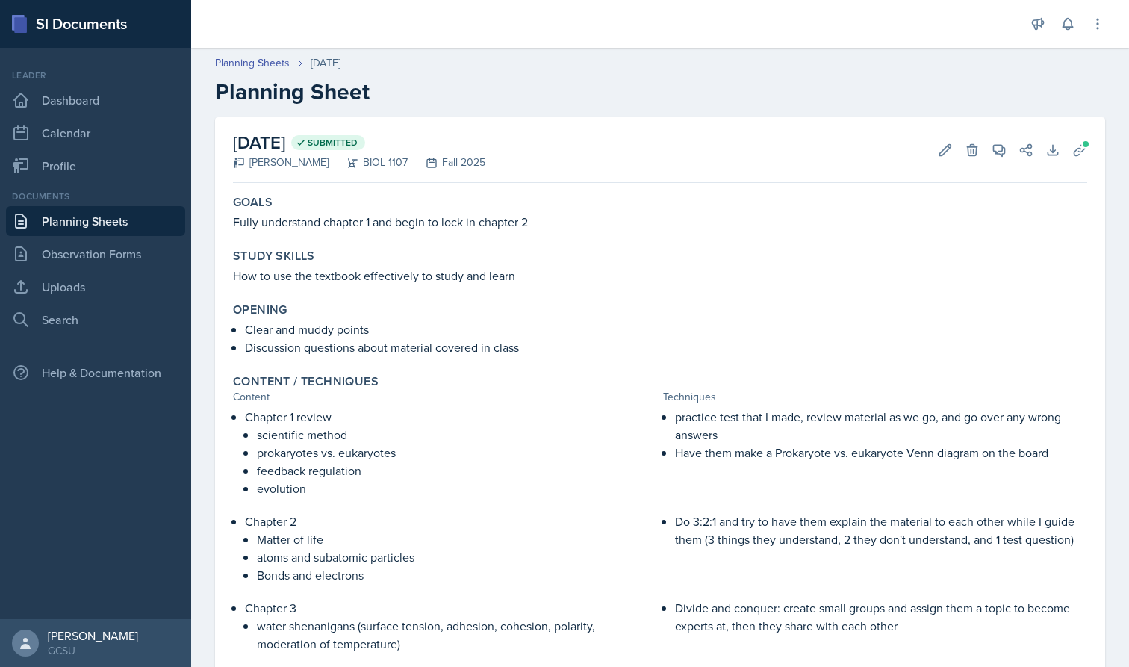
click at [131, 213] on link "Planning Sheets" at bounding box center [95, 221] width 179 height 30
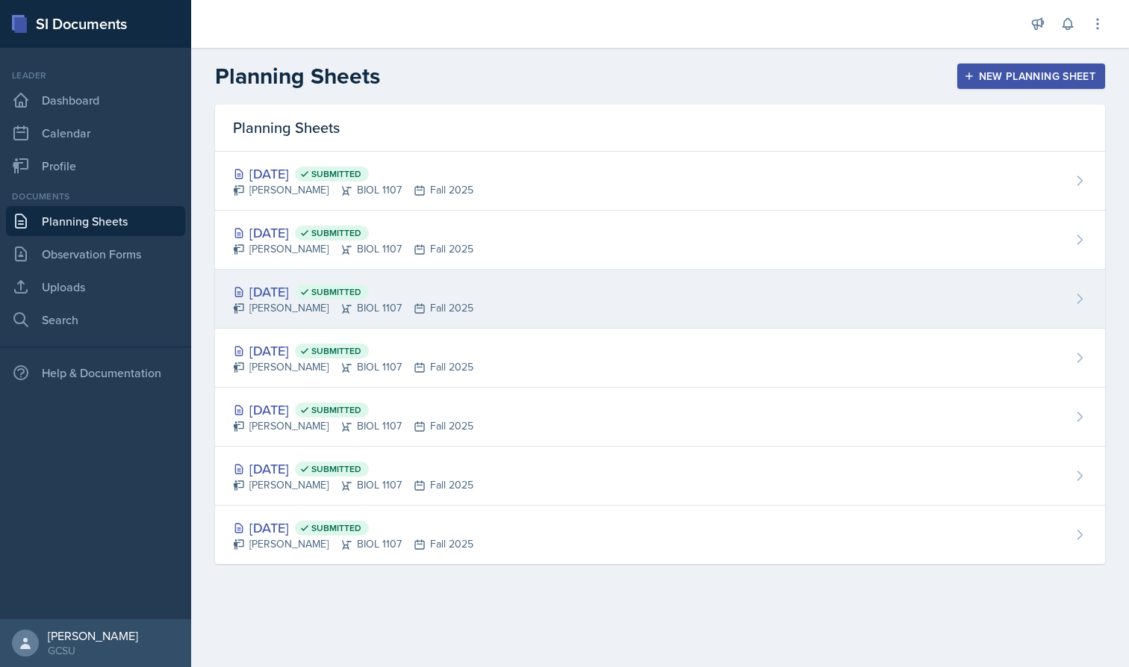
click at [314, 315] on div "[PERSON_NAME] BIOL 1107 Fall 2025" at bounding box center [353, 308] width 240 height 16
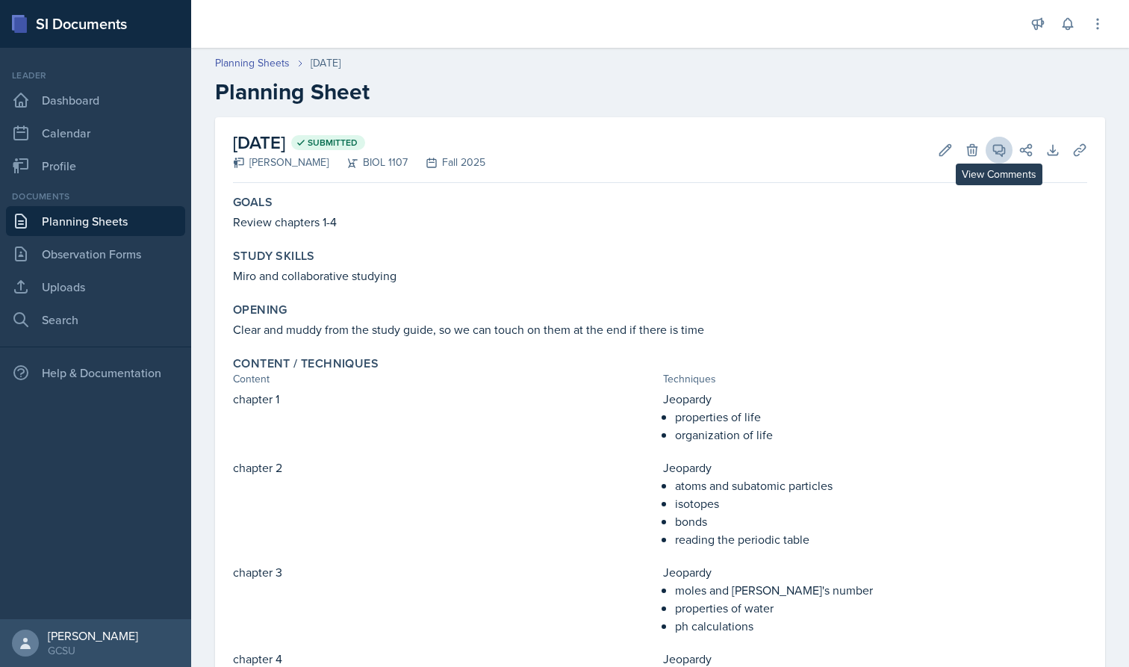
click at [988, 149] on icon at bounding box center [999, 150] width 15 height 15
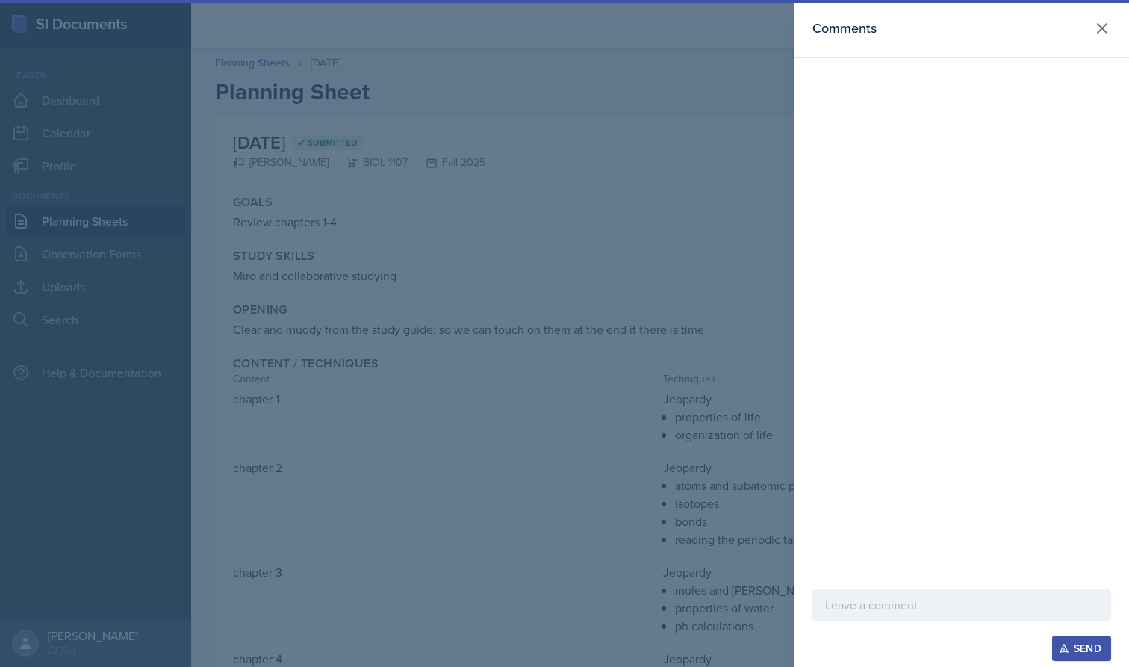
click at [689, 128] on div at bounding box center [564, 333] width 1129 height 667
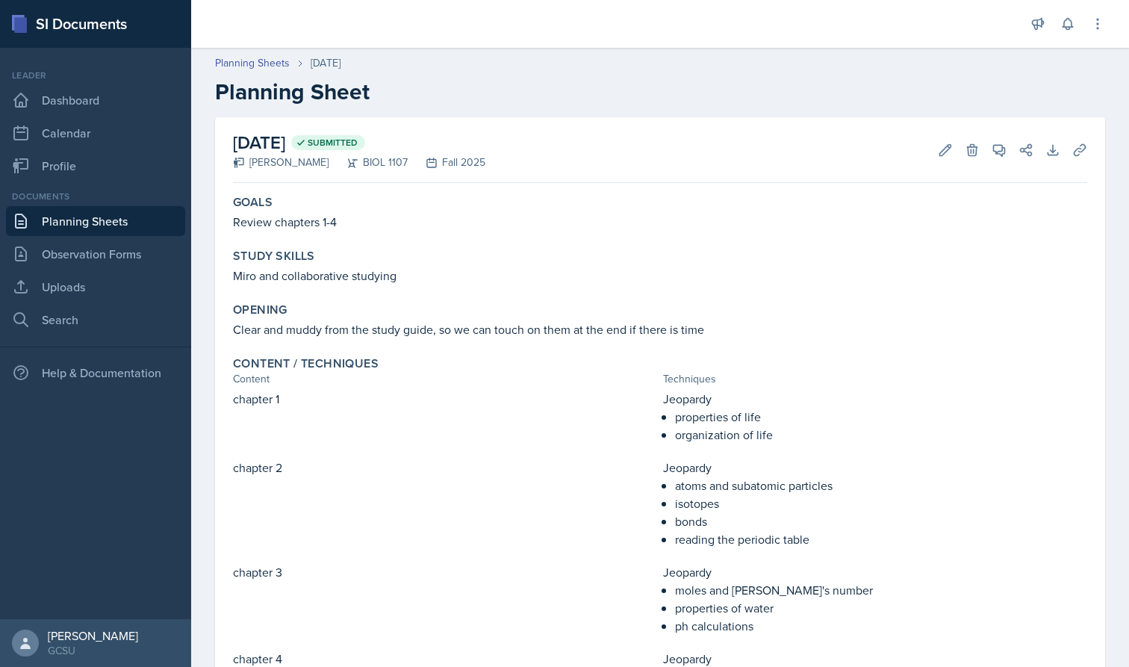
click at [102, 205] on div "Documents Planning Sheets Observation Forms Uploads Search" at bounding box center [95, 262] width 179 height 145
click at [102, 210] on link "Planning Sheets" at bounding box center [95, 221] width 179 height 30
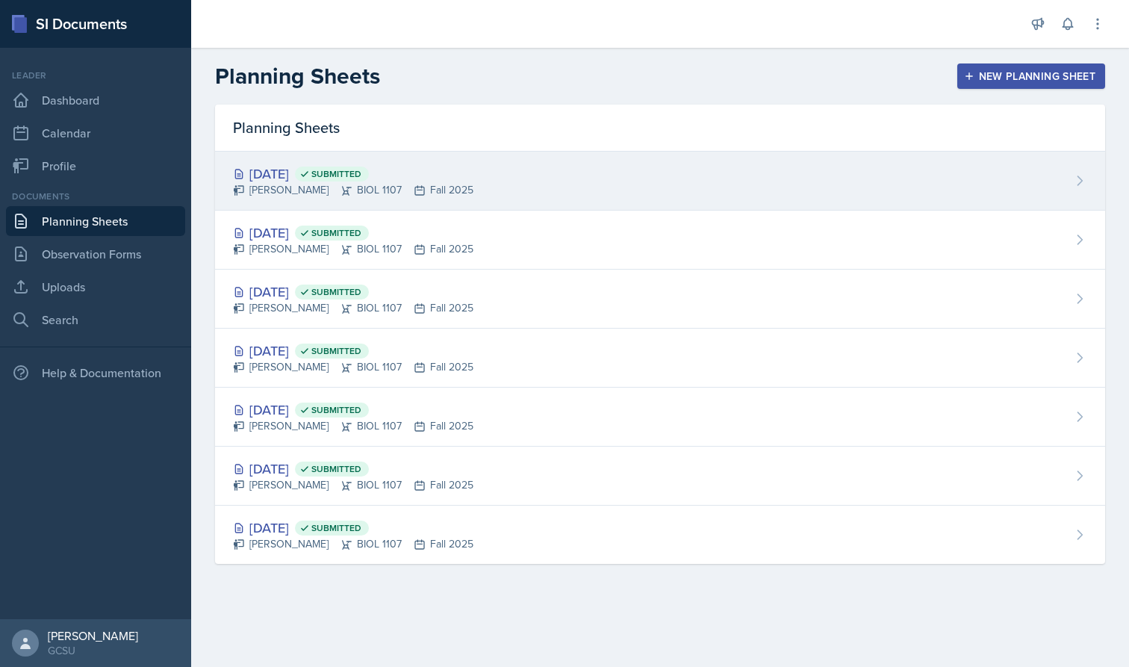
click at [311, 175] on div "[DATE] Submitted" at bounding box center [353, 174] width 240 height 20
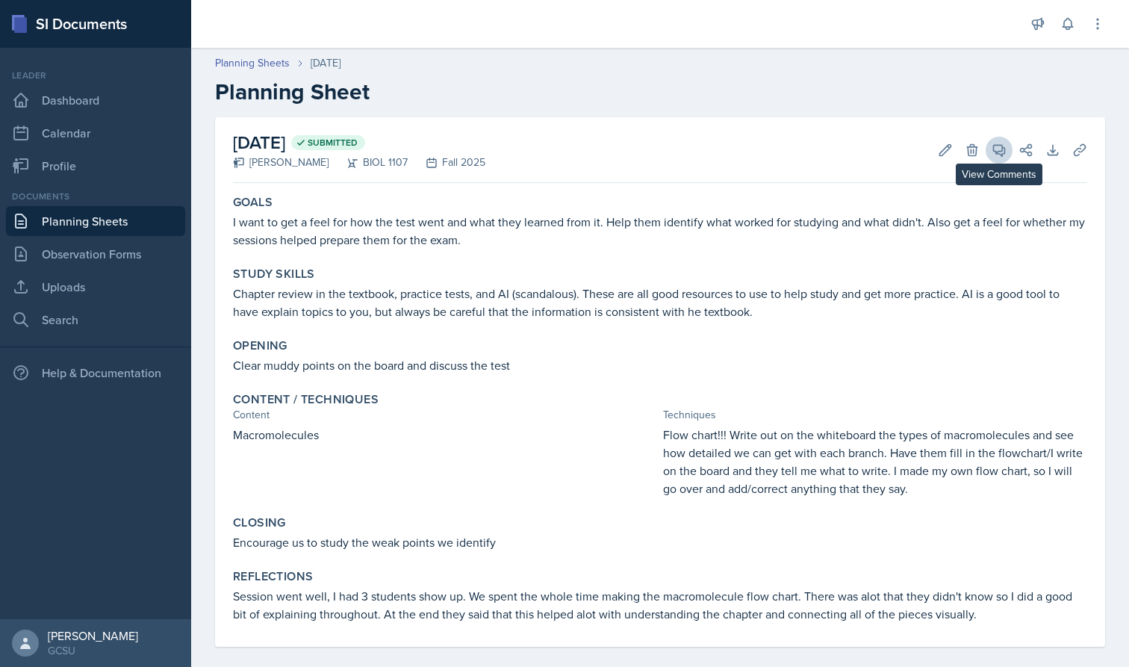
click at [988, 156] on icon at bounding box center [999, 150] width 15 height 15
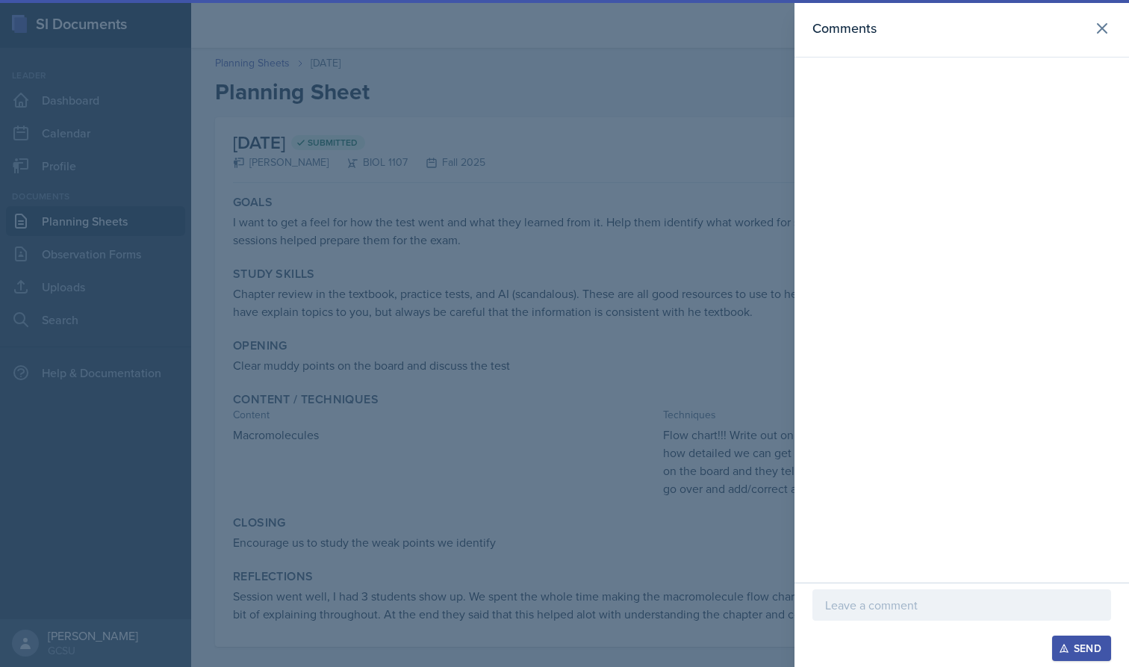
click at [399, 219] on div at bounding box center [564, 333] width 1129 height 667
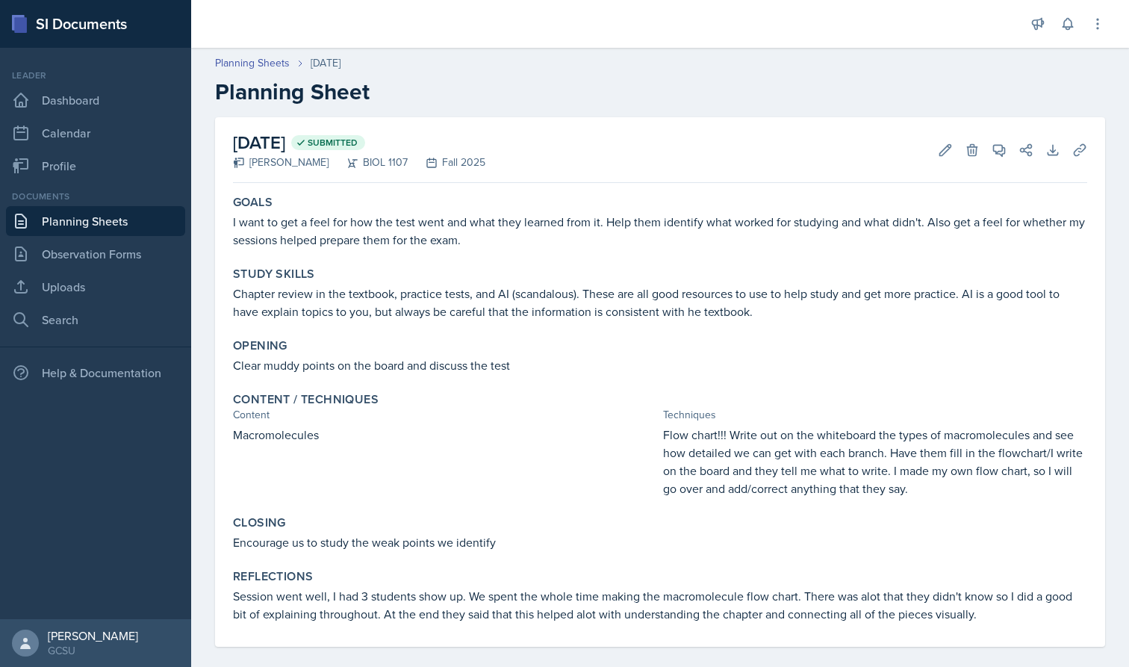
click at [99, 217] on link "Planning Sheets" at bounding box center [95, 221] width 179 height 30
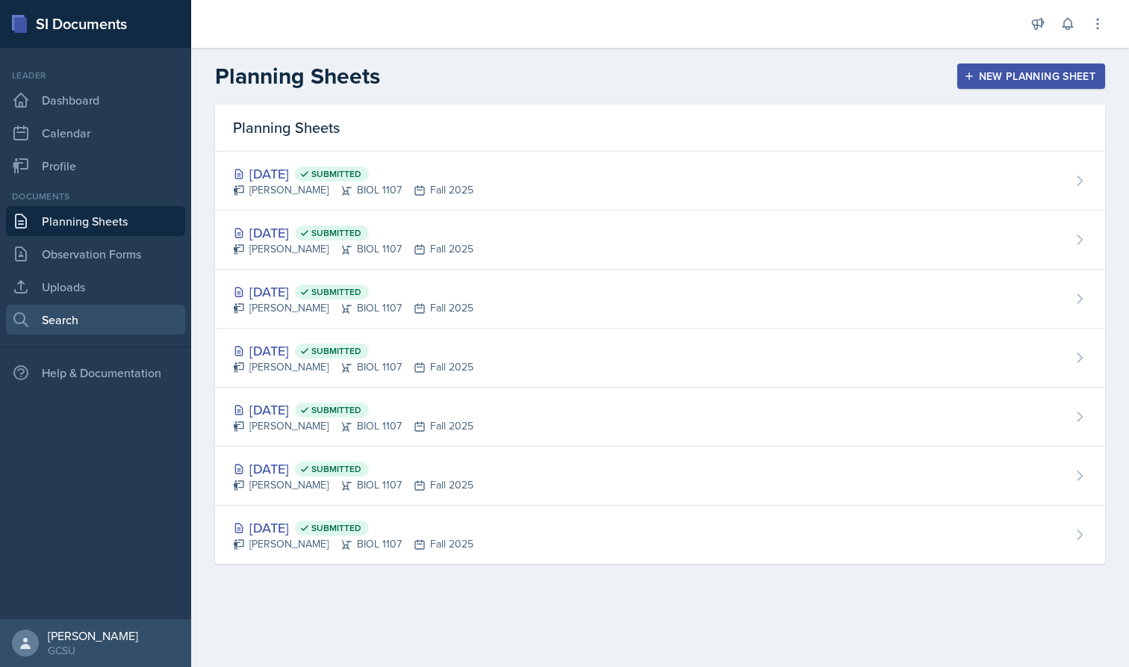
click at [91, 313] on link "Search" at bounding box center [95, 320] width 179 height 30
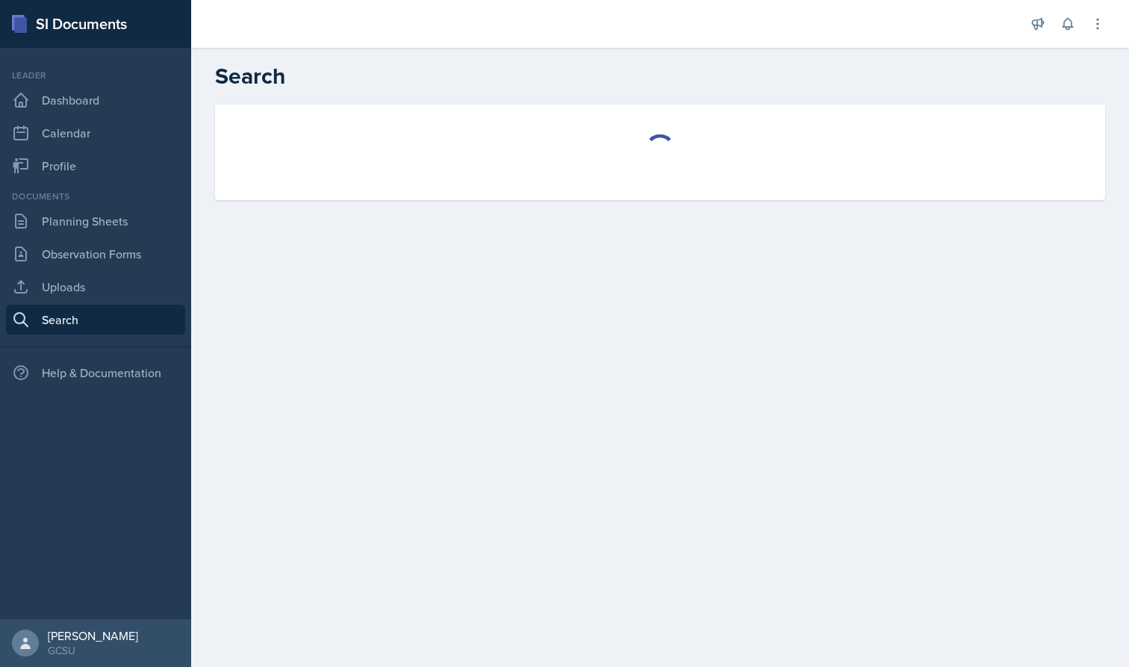
select select "all"
select select "1"
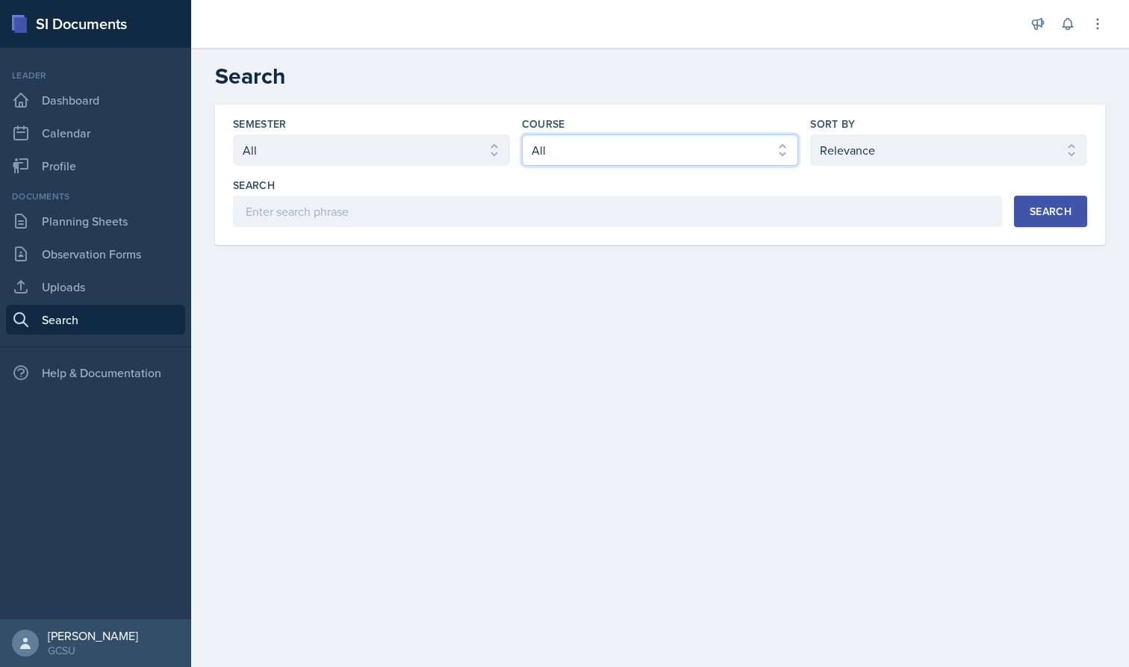
select select "6d02d006-d2ce-4ab3-bc11-53b48f3c94ca"
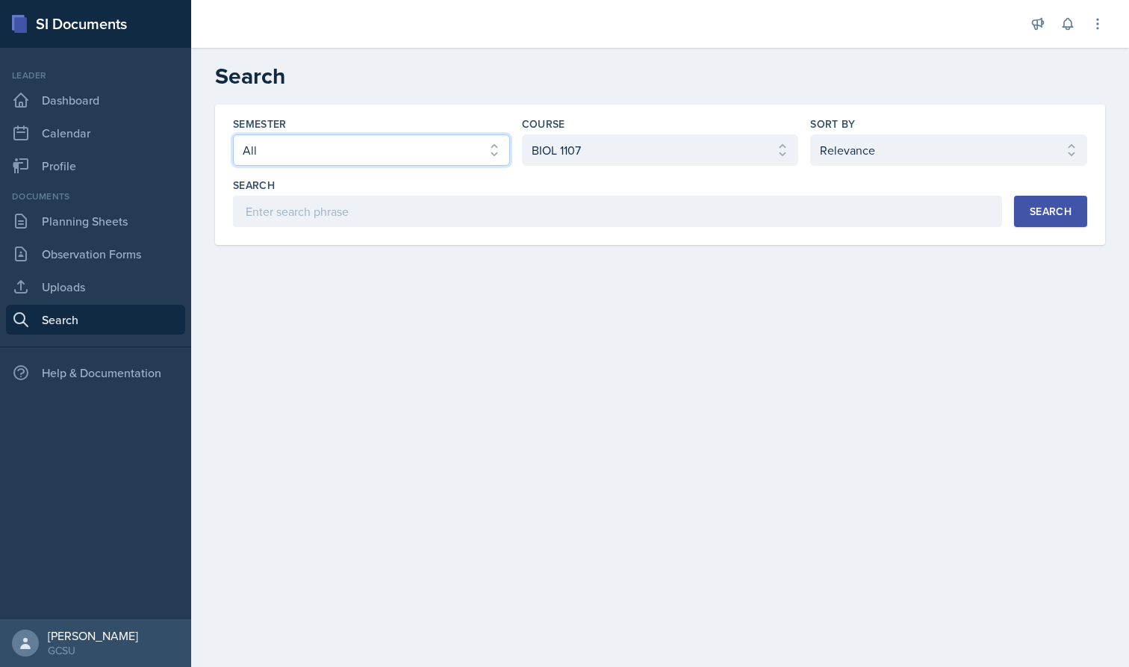
select select "986fdc3e-2246-4ffd-9cb8-78666de4ebed"
click at [988, 210] on div "Search" at bounding box center [1051, 211] width 42 height 12
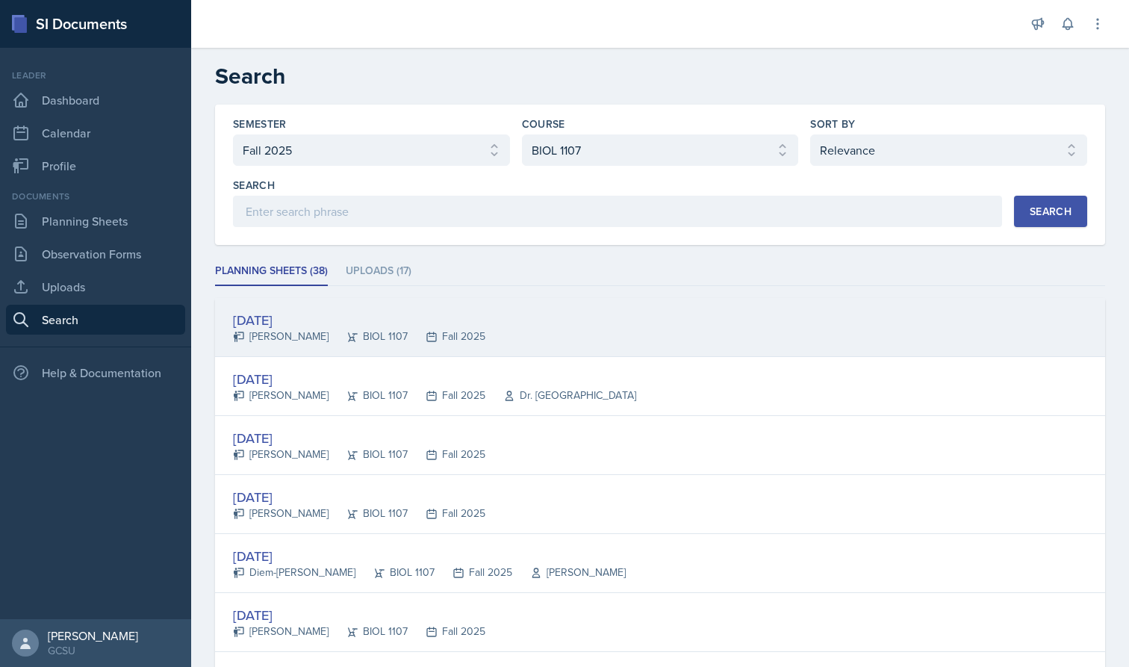
click at [408, 340] on div "Fall 2025" at bounding box center [447, 337] width 78 height 16
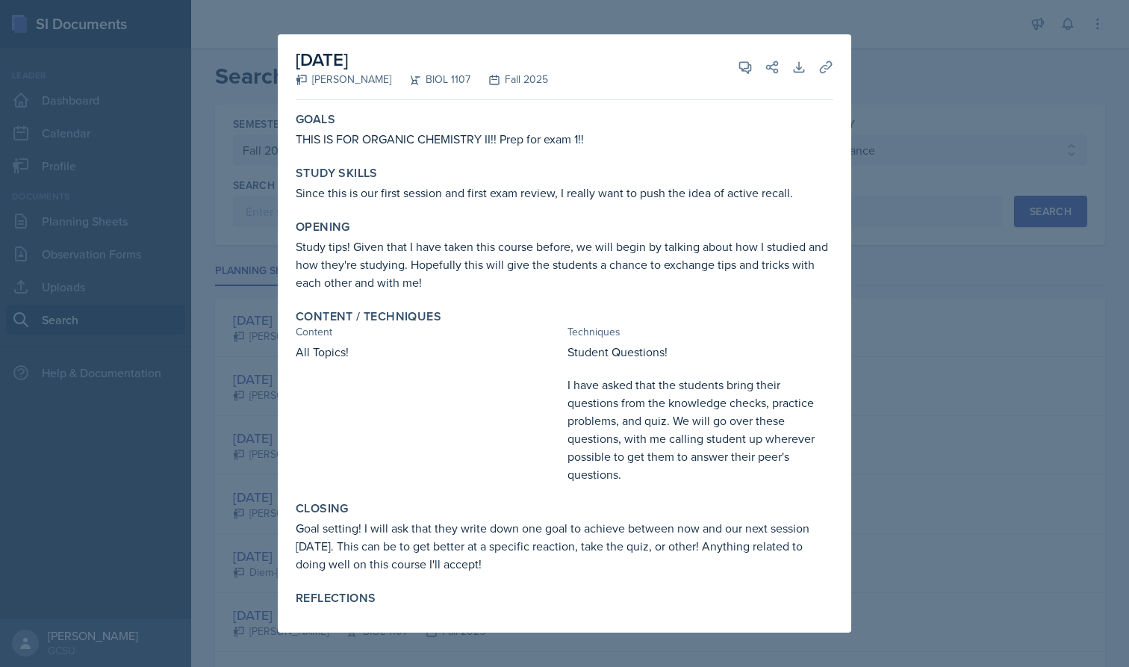
click at [247, 433] on div at bounding box center [564, 333] width 1129 height 667
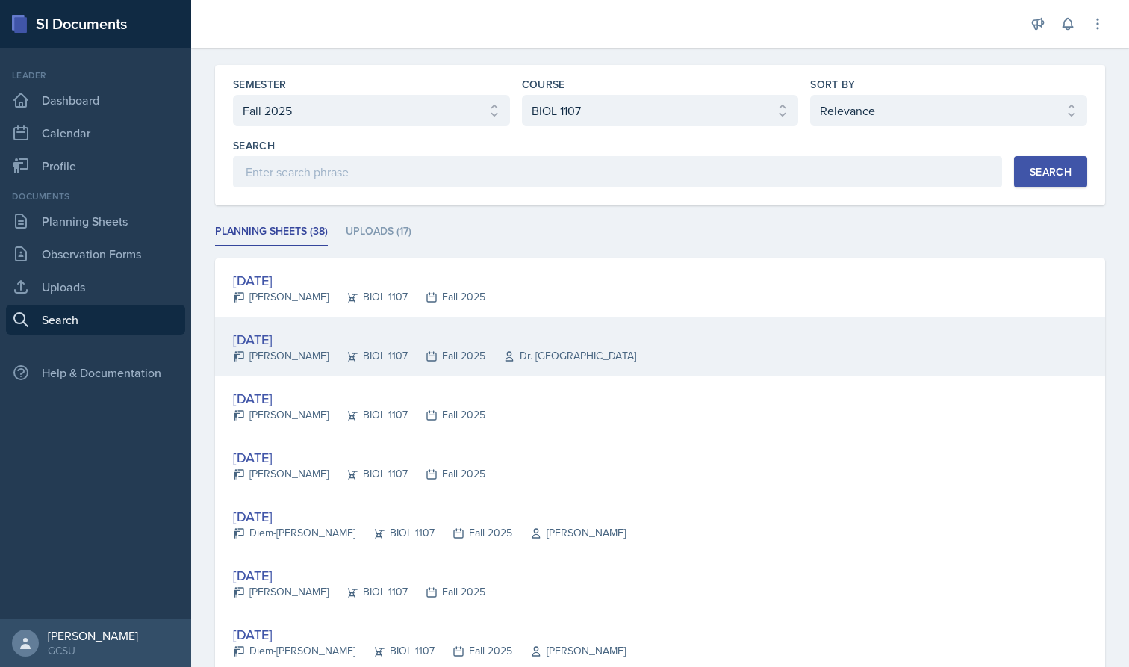
scroll to position [52, 0]
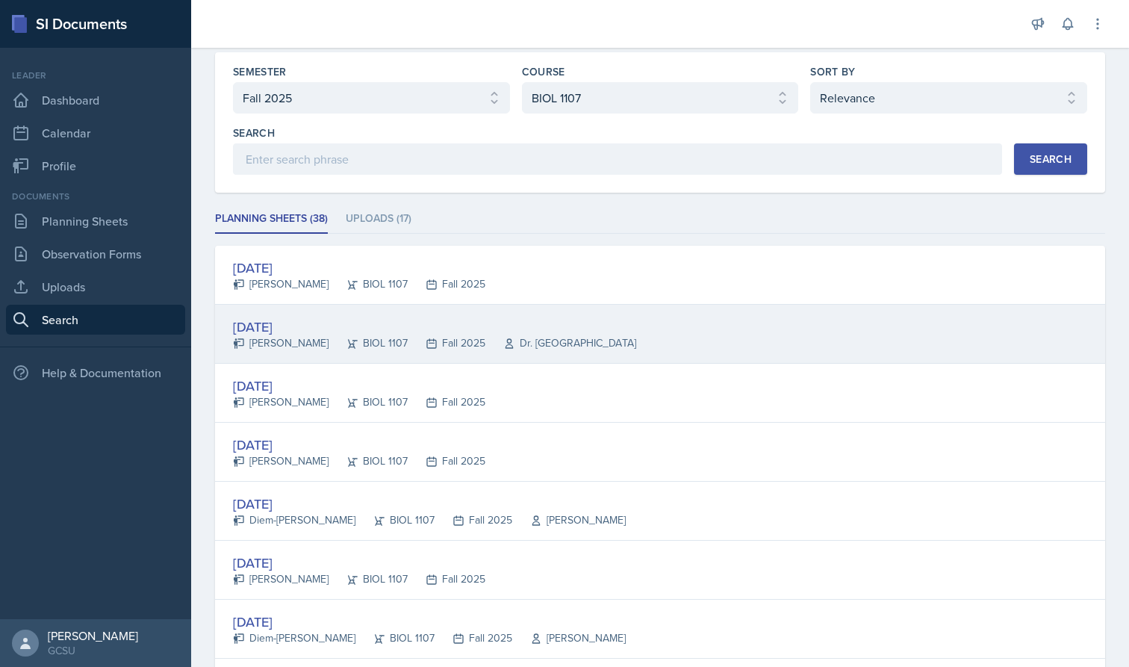
click at [285, 332] on div "[DATE]" at bounding box center [434, 327] width 403 height 20
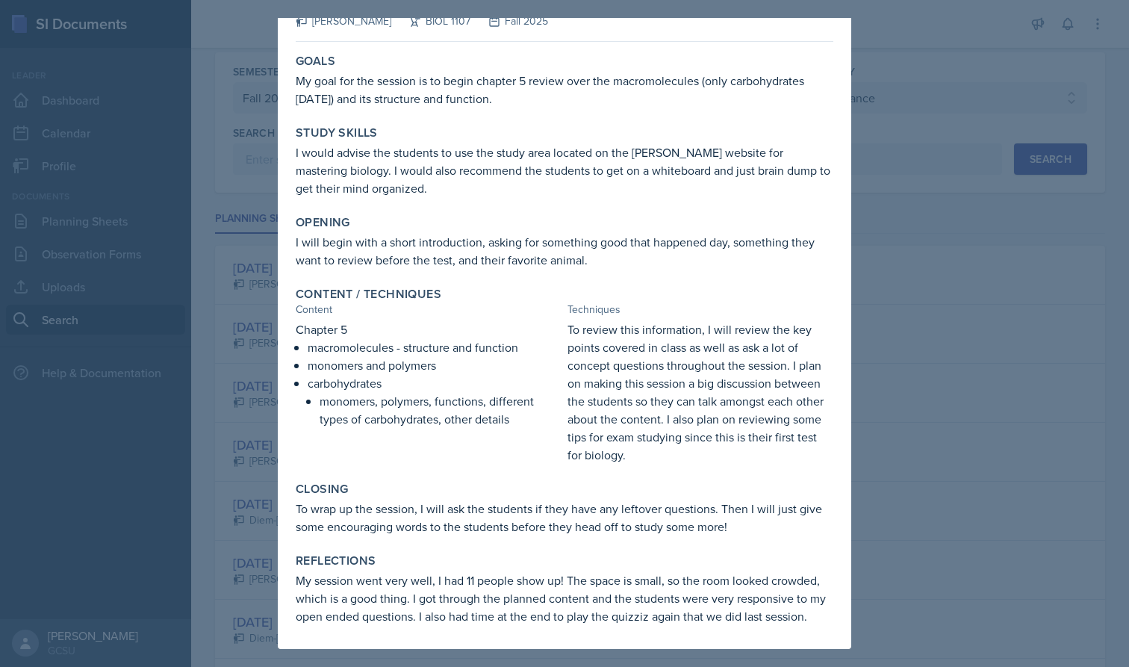
scroll to position [42, 0]
click at [236, 456] on div at bounding box center [564, 333] width 1129 height 667
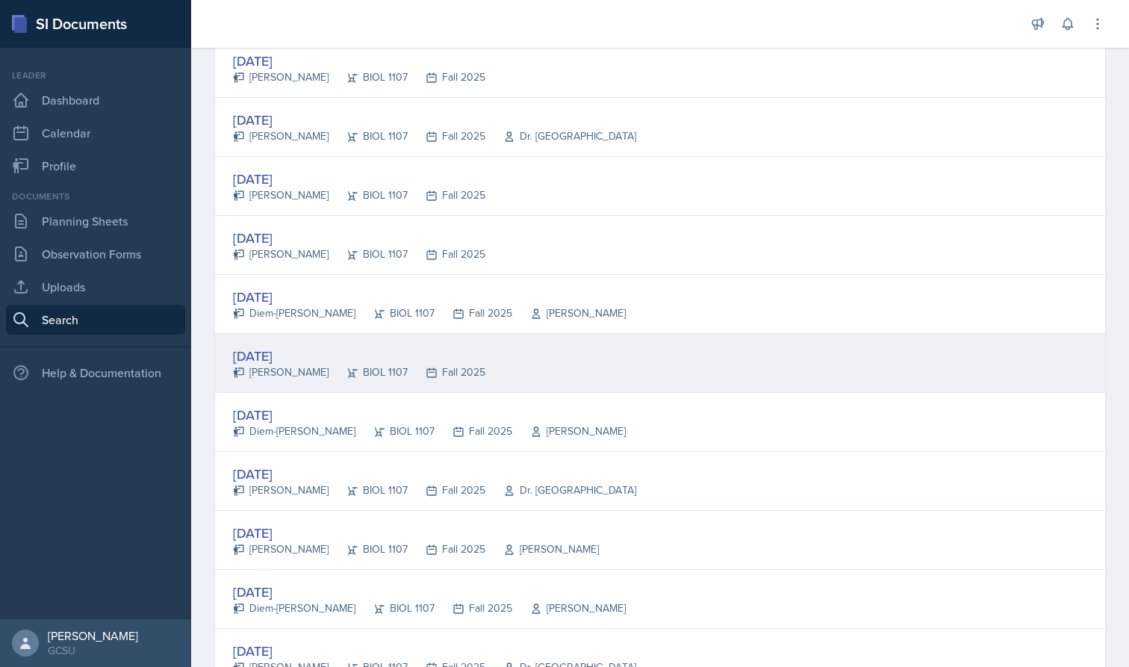
scroll to position [264, 0]
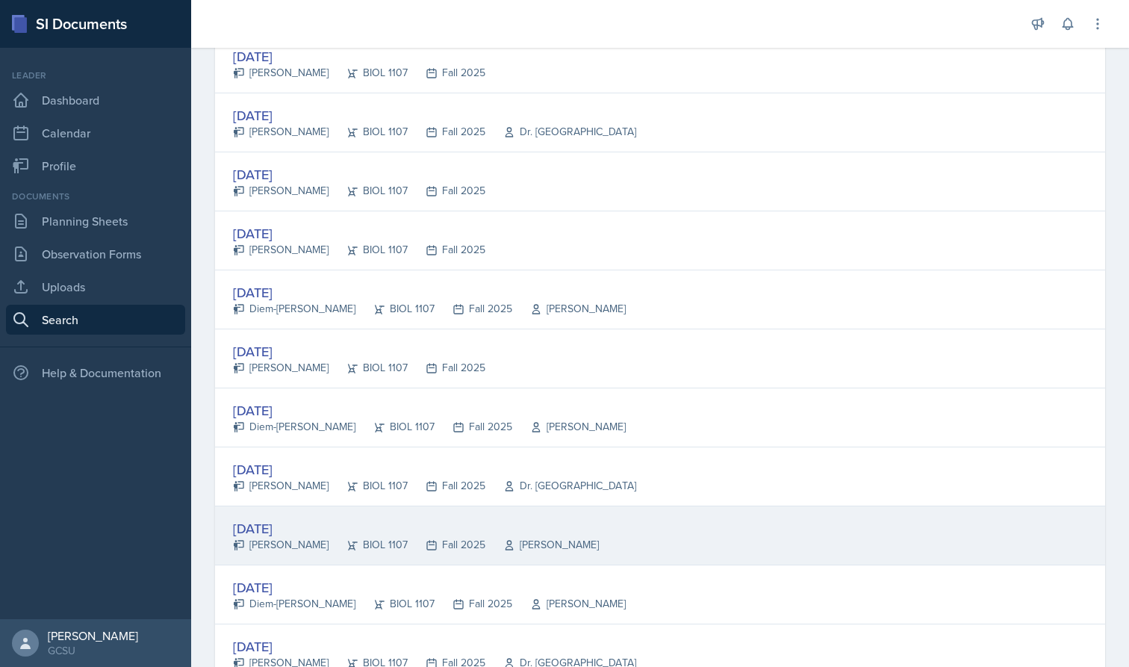
click at [308, 525] on div "[DATE]" at bounding box center [416, 528] width 366 height 20
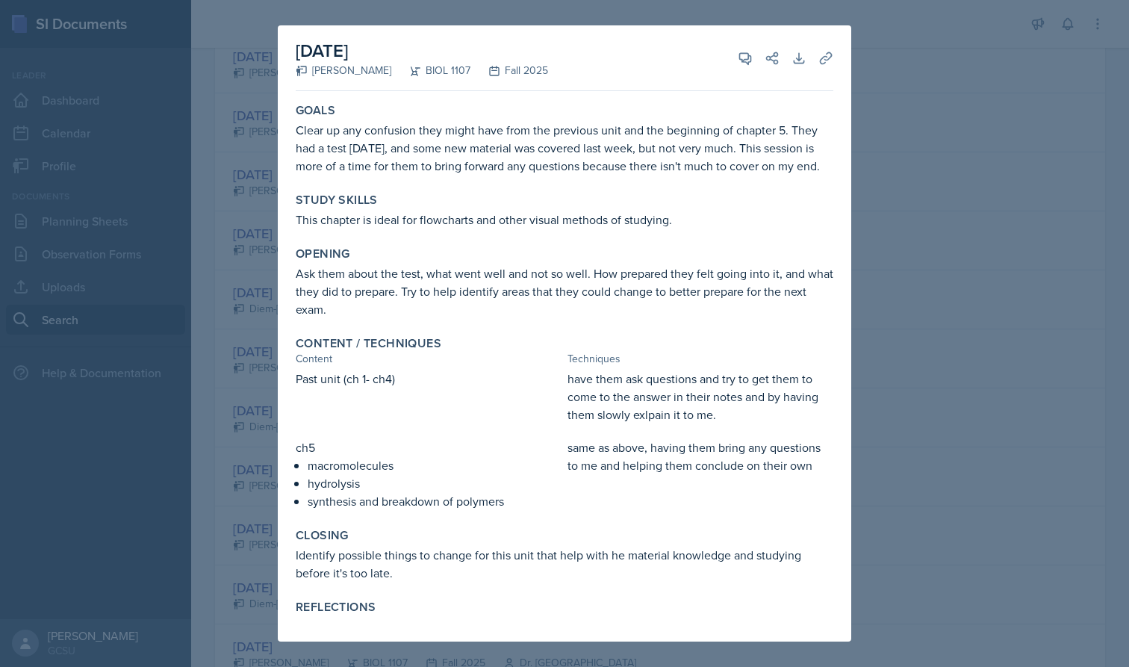
scroll to position [0, 0]
click at [231, 444] on div at bounding box center [564, 333] width 1129 height 667
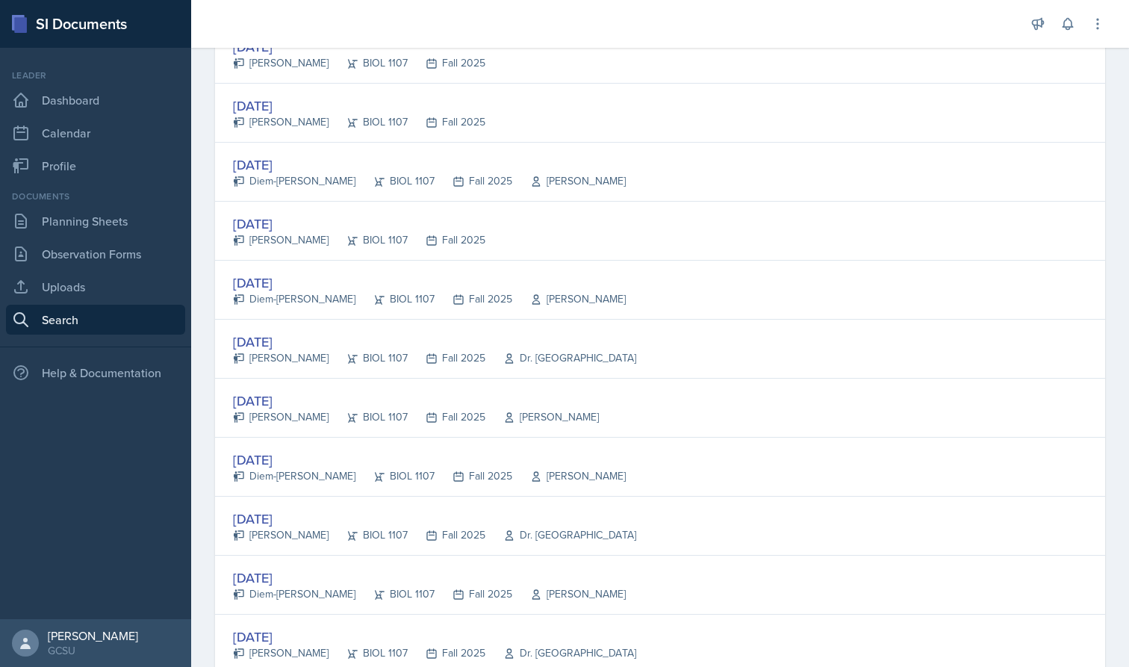
scroll to position [394, 0]
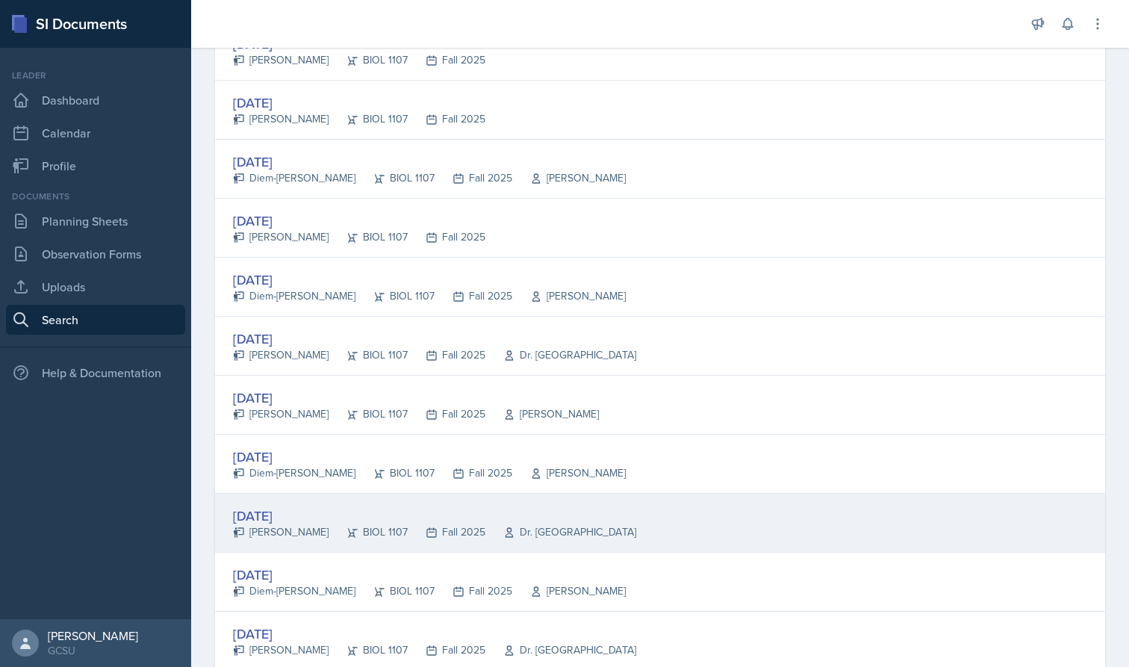
click at [267, 507] on div "[DATE]" at bounding box center [434, 516] width 403 height 20
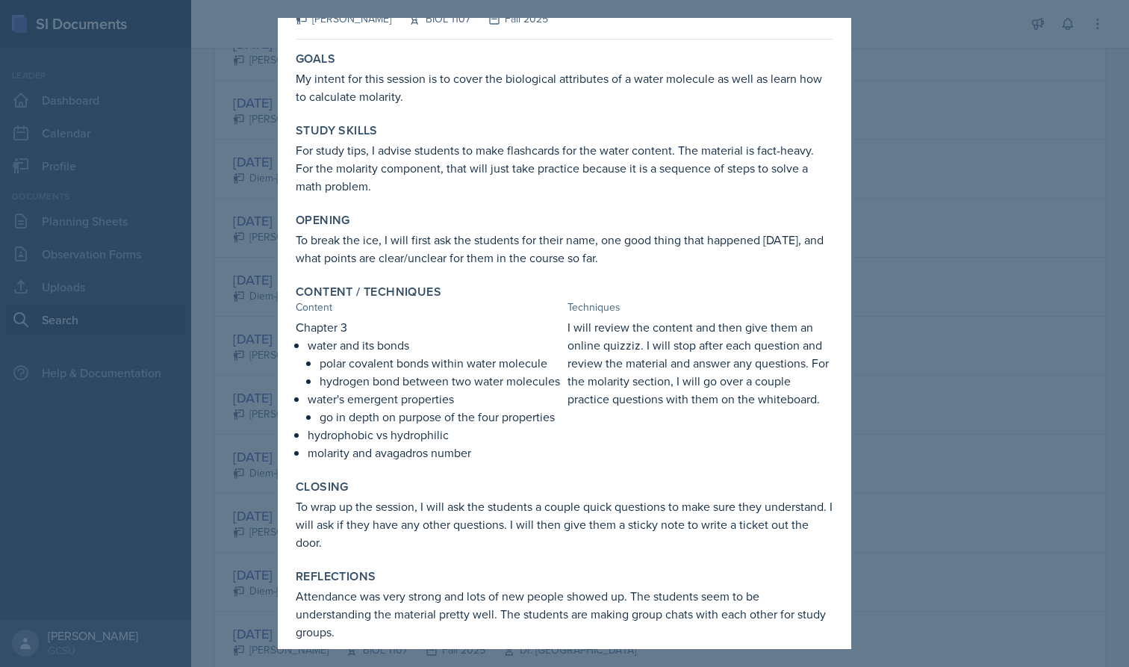
scroll to position [43, 0]
click at [267, 480] on div at bounding box center [564, 333] width 1129 height 667
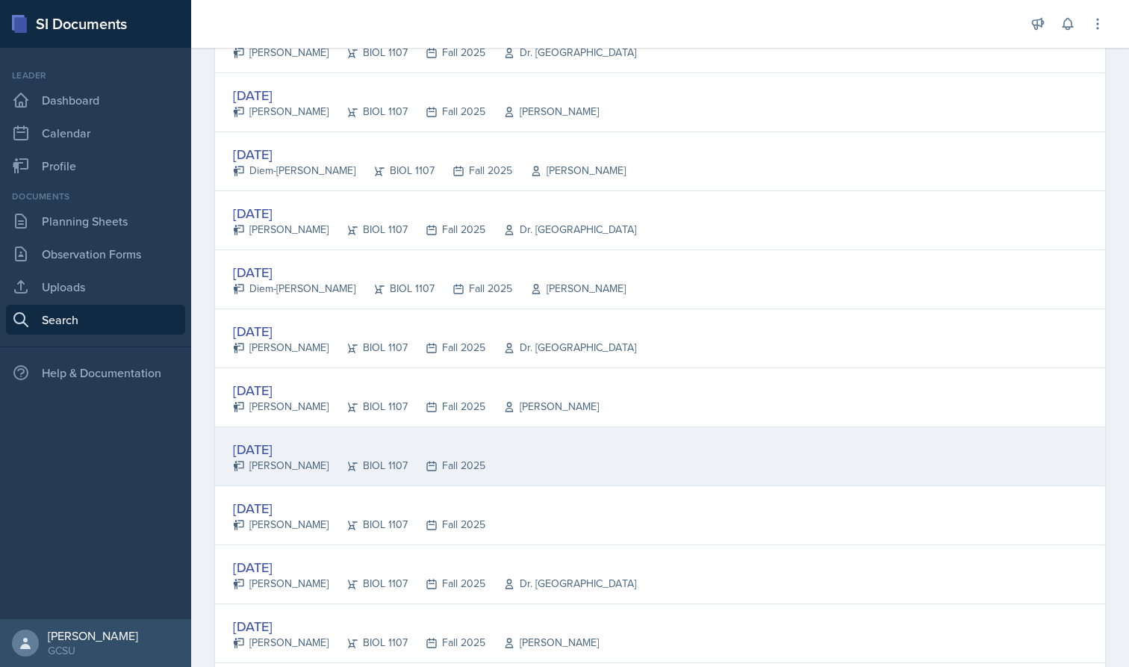
scroll to position [698, 0]
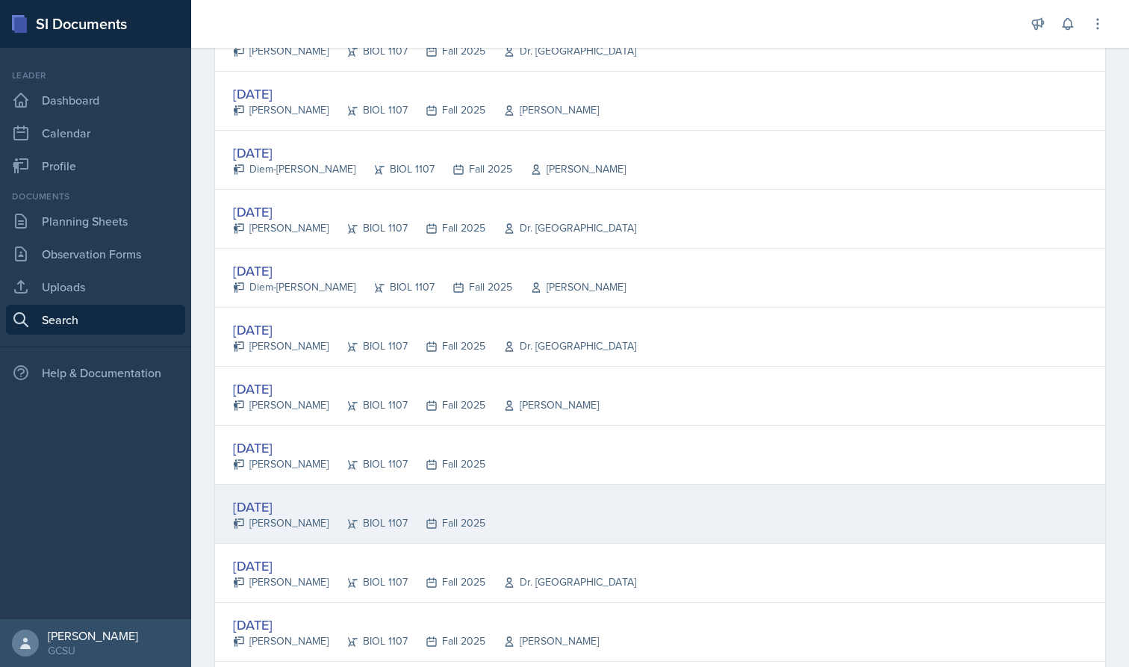
click at [265, 508] on div "[DATE]" at bounding box center [359, 507] width 252 height 20
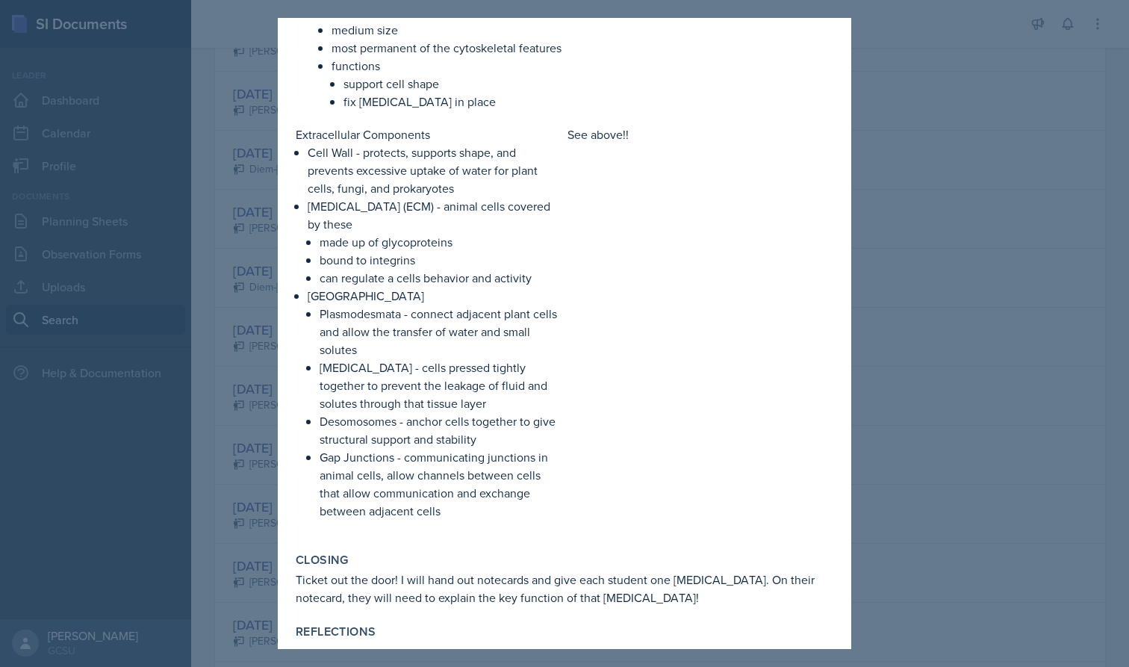
scroll to position [2414, 0]
click at [276, 446] on div at bounding box center [564, 333] width 1129 height 667
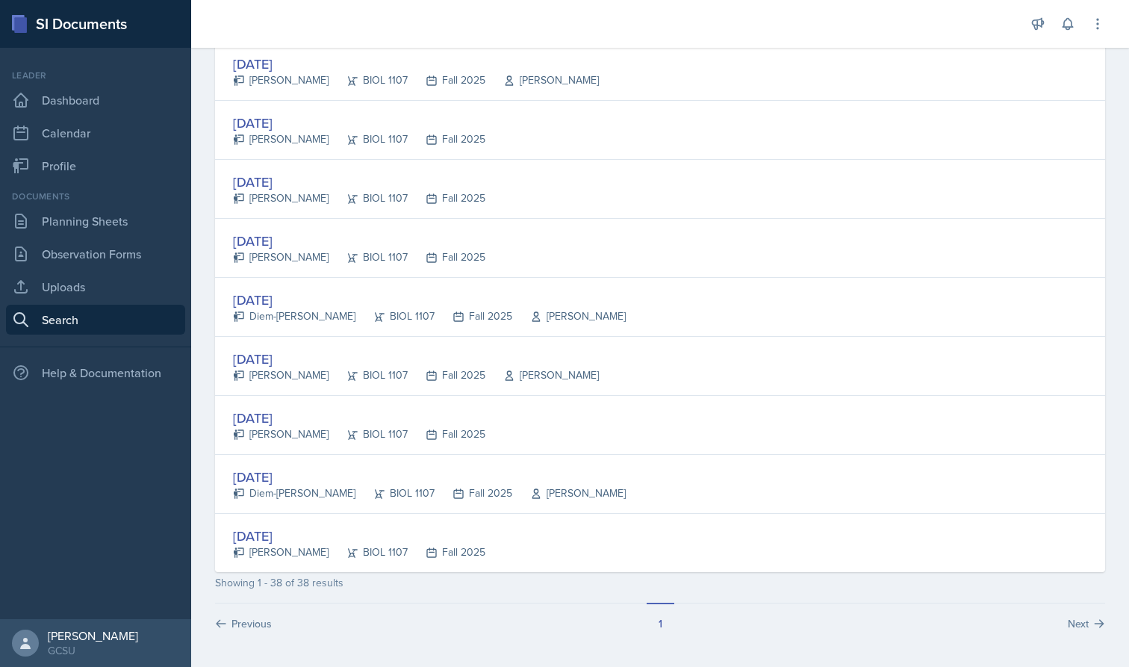
scroll to position [1967, 0]
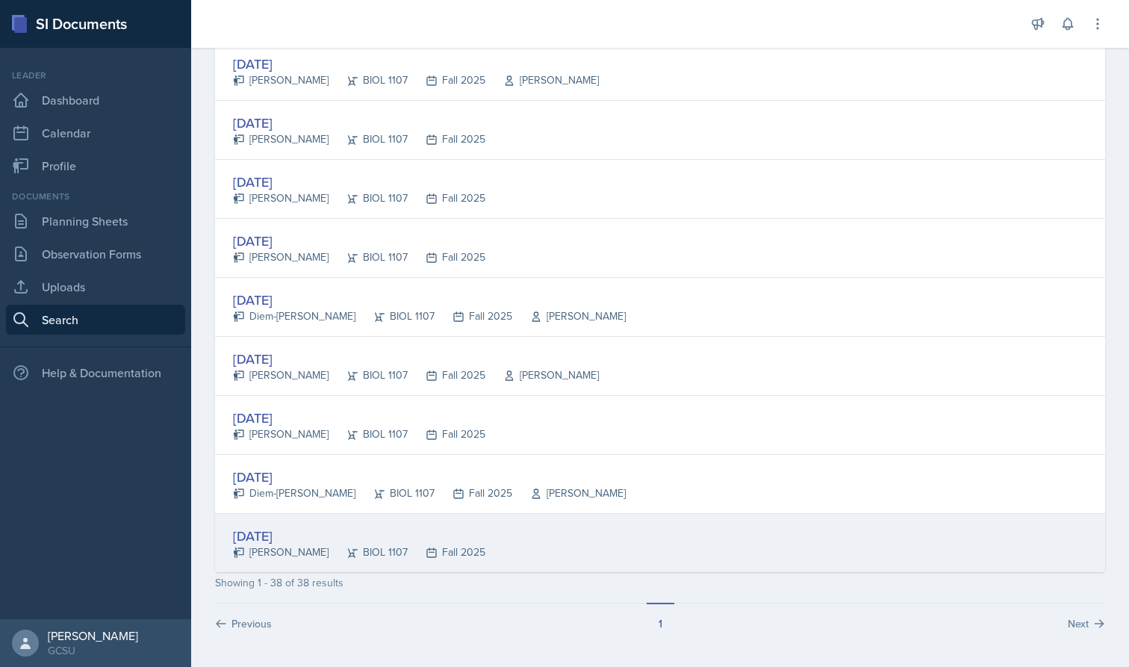
click at [249, 558] on div "[PERSON_NAME]" at bounding box center [281, 552] width 96 height 16
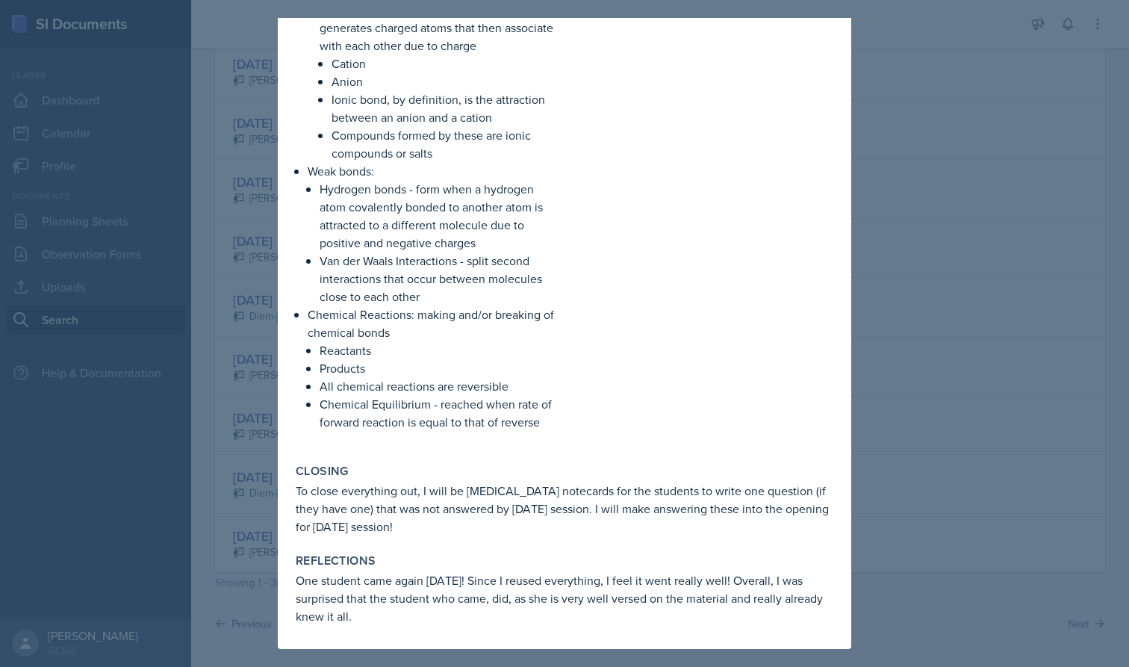
scroll to position [1700, 0]
click at [256, 518] on div at bounding box center [564, 333] width 1129 height 667
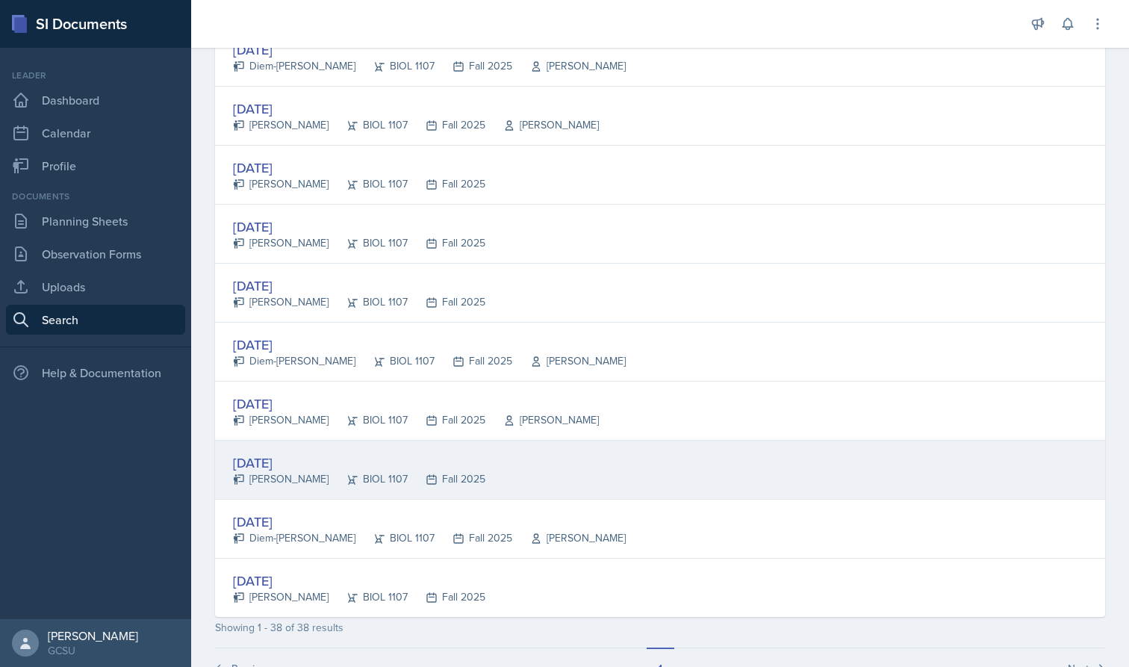
scroll to position [1916, 0]
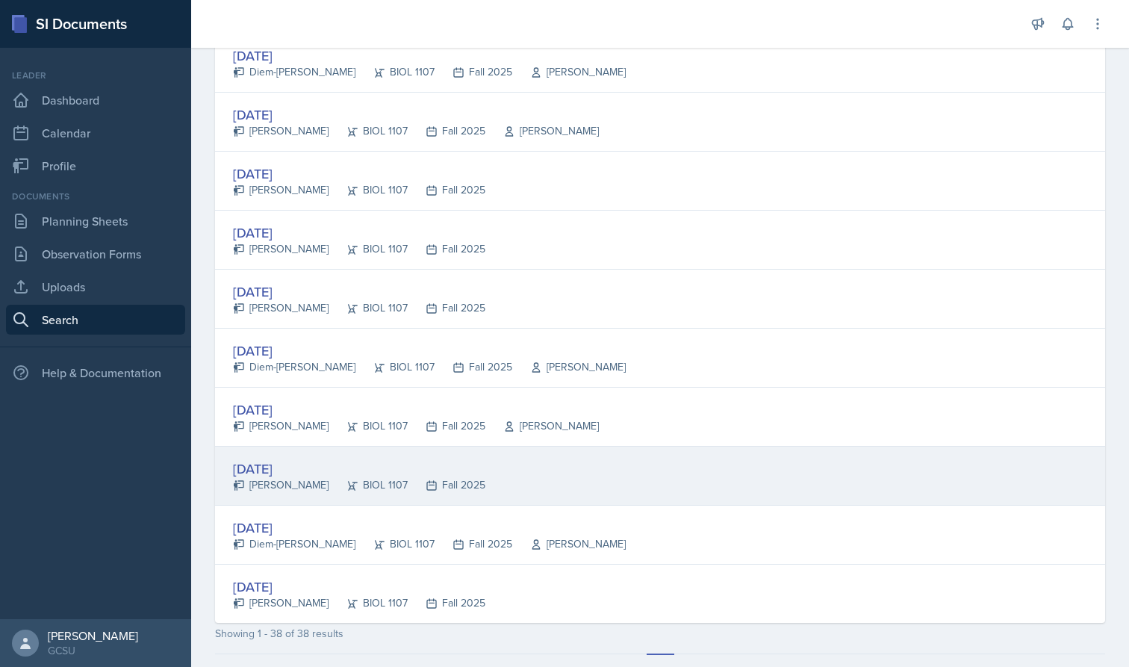
click at [276, 473] on div "[DATE]" at bounding box center [359, 469] width 252 height 20
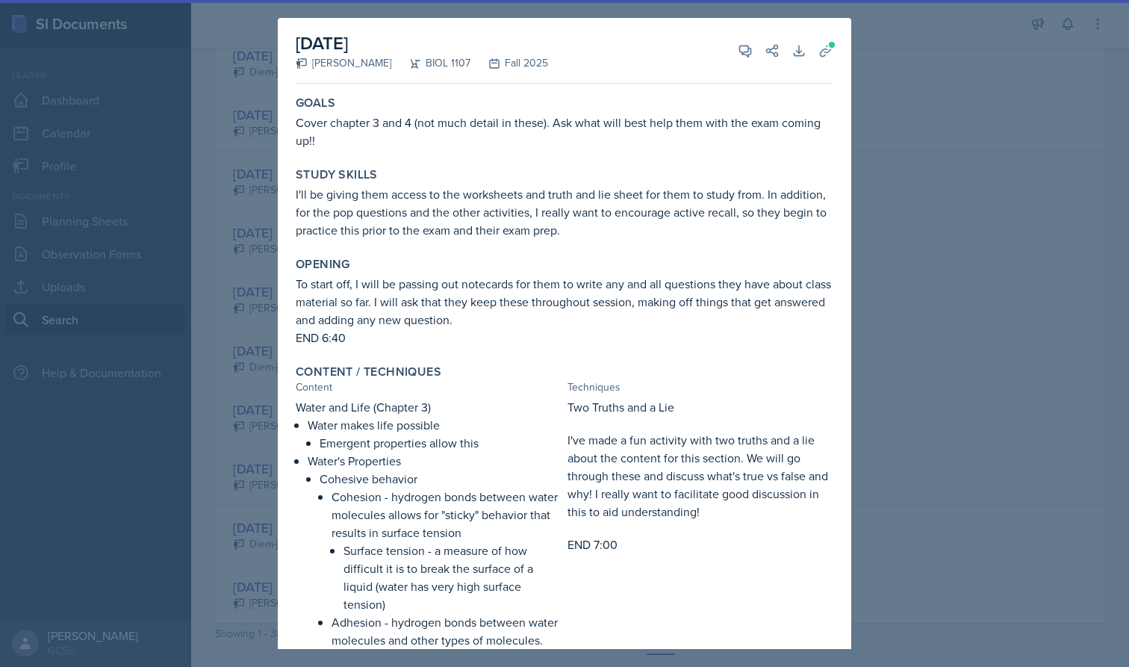
click at [224, 498] on div at bounding box center [564, 333] width 1129 height 667
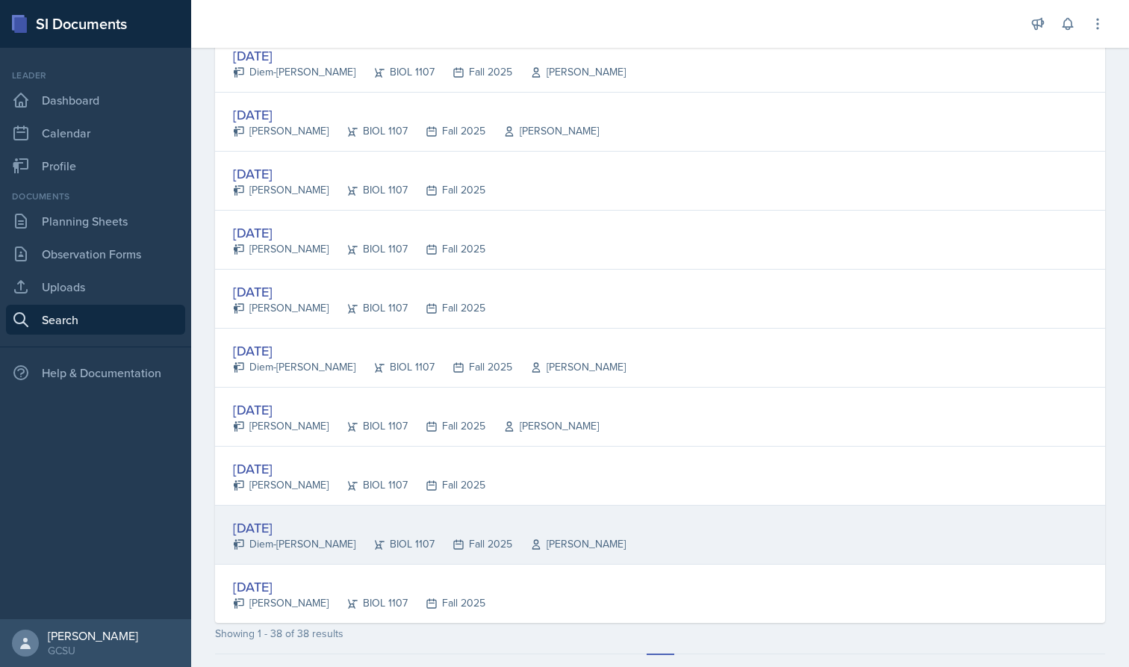
click at [244, 526] on div "[DATE]" at bounding box center [429, 528] width 393 height 20
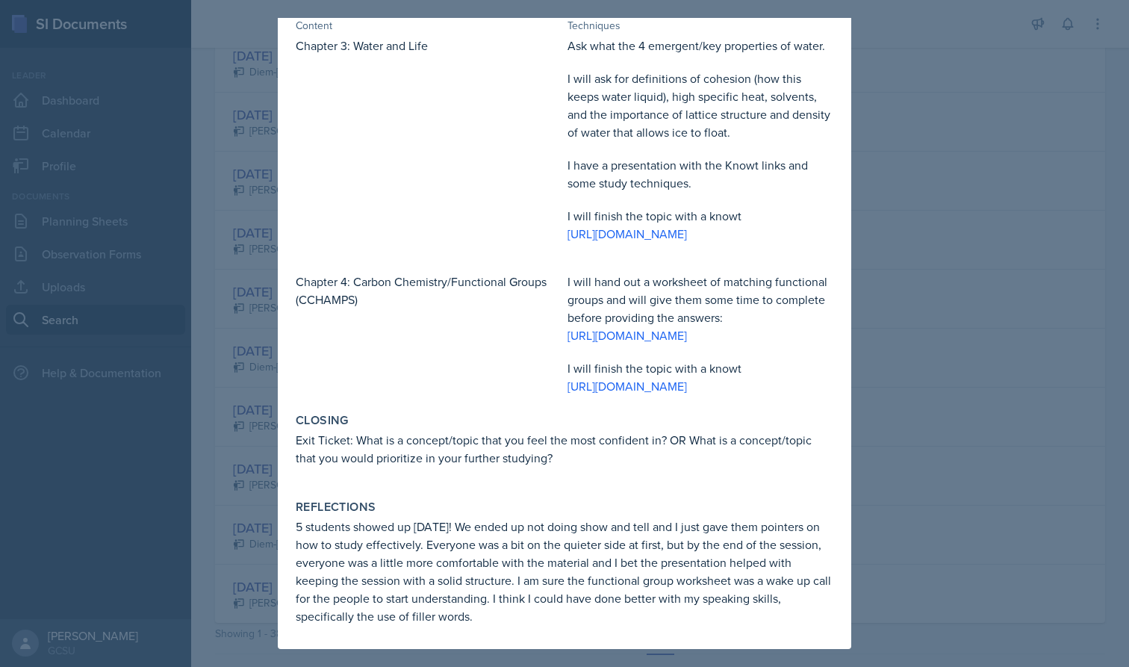
scroll to position [451, 0]
click at [239, 434] on div at bounding box center [564, 333] width 1129 height 667
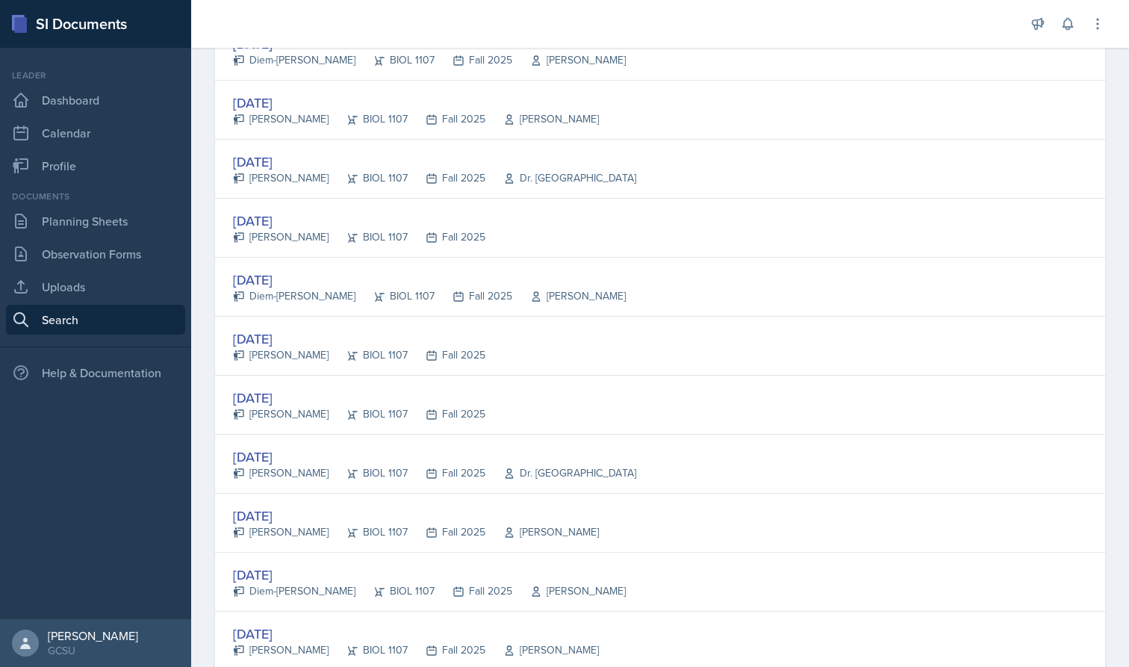
scroll to position [1308, 0]
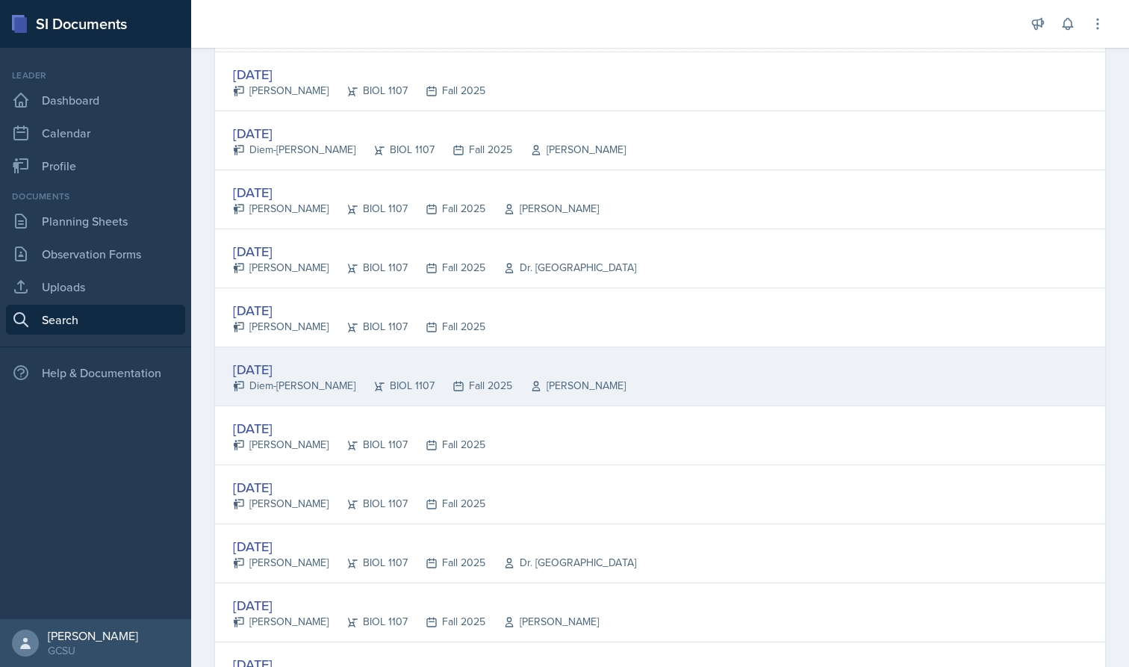
click at [300, 367] on div "[DATE]" at bounding box center [429, 369] width 393 height 20
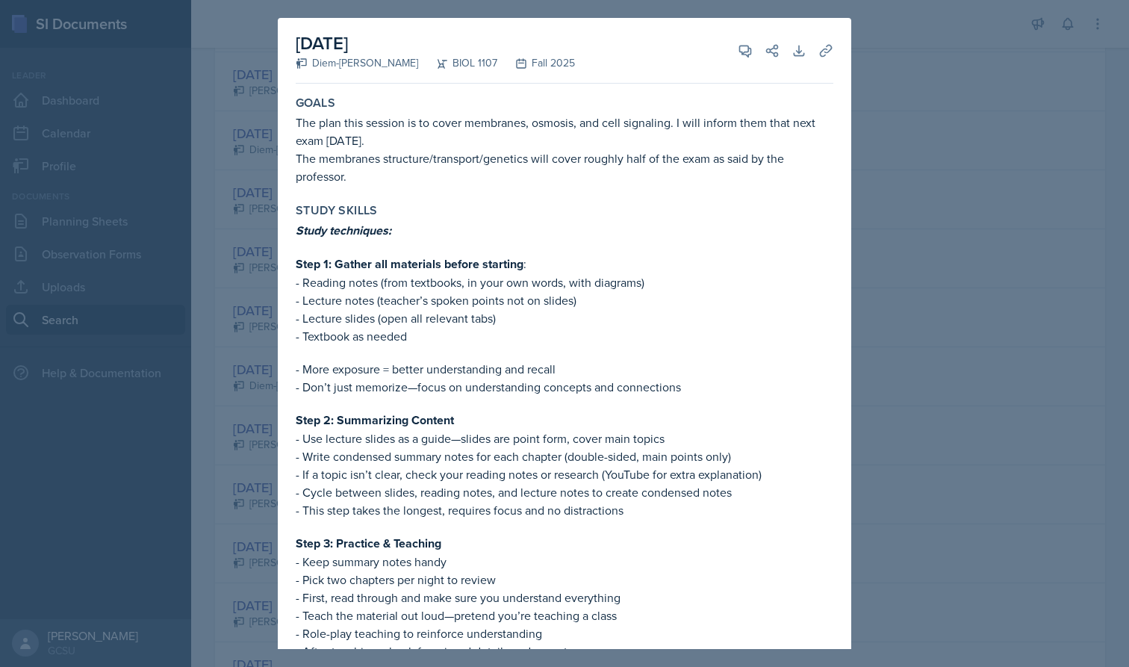
click at [247, 225] on div at bounding box center [564, 333] width 1129 height 667
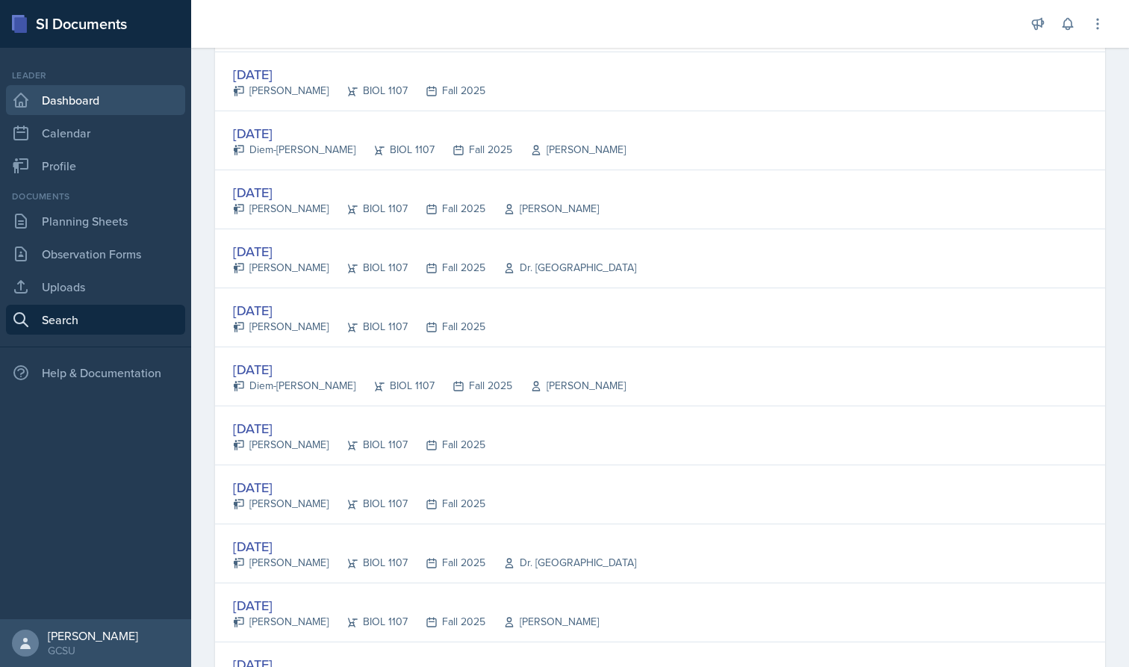
click at [105, 102] on link "Dashboard" at bounding box center [95, 100] width 179 height 30
